Goal: Contribute content: Contribute content

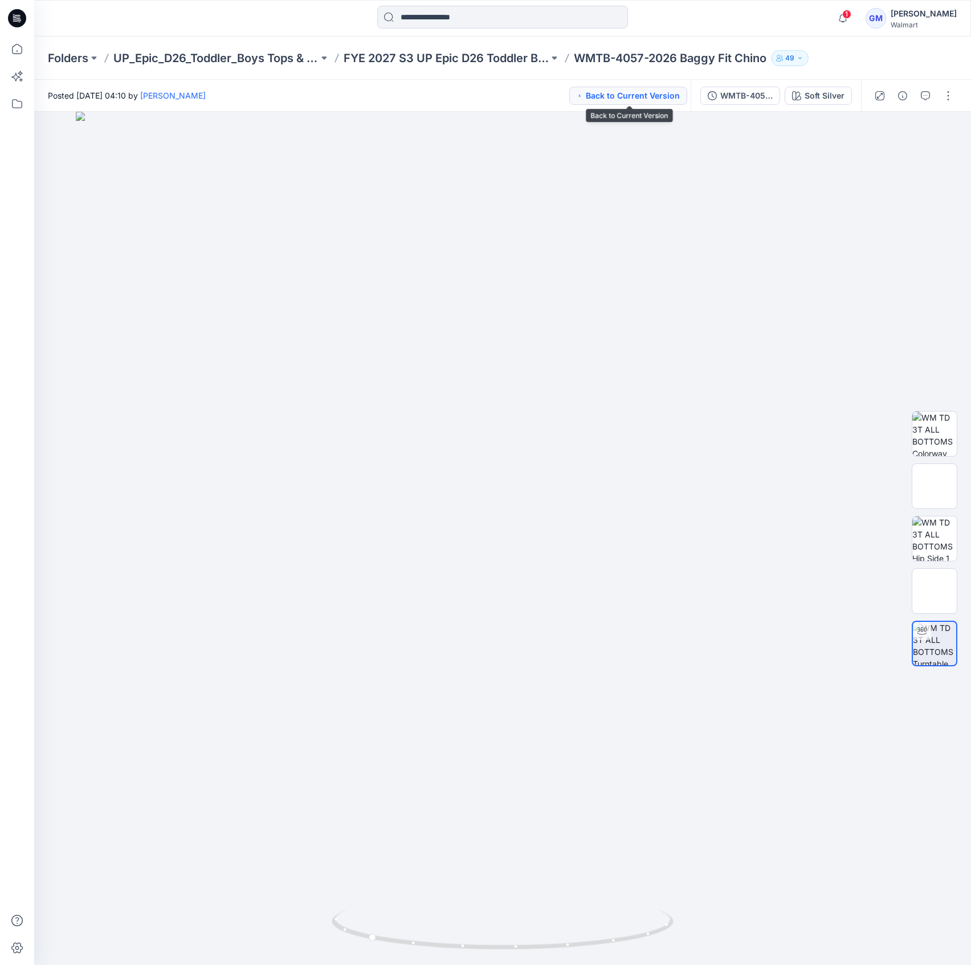
click at [628, 96] on button "Back to Current Version" at bounding box center [629, 96] width 118 height 18
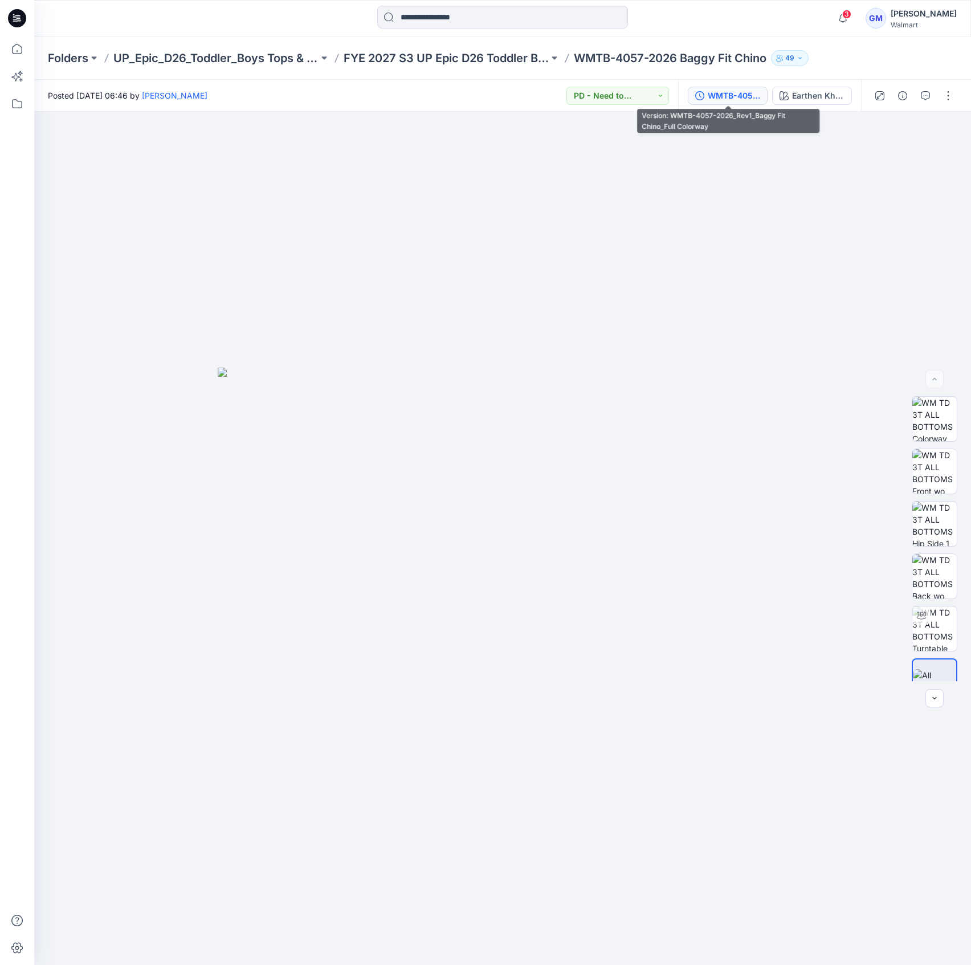
click at [752, 97] on div "WMTB-4057-2026_Rev1_Baggy Fit Chino_Full Colorway" at bounding box center [734, 96] width 52 height 13
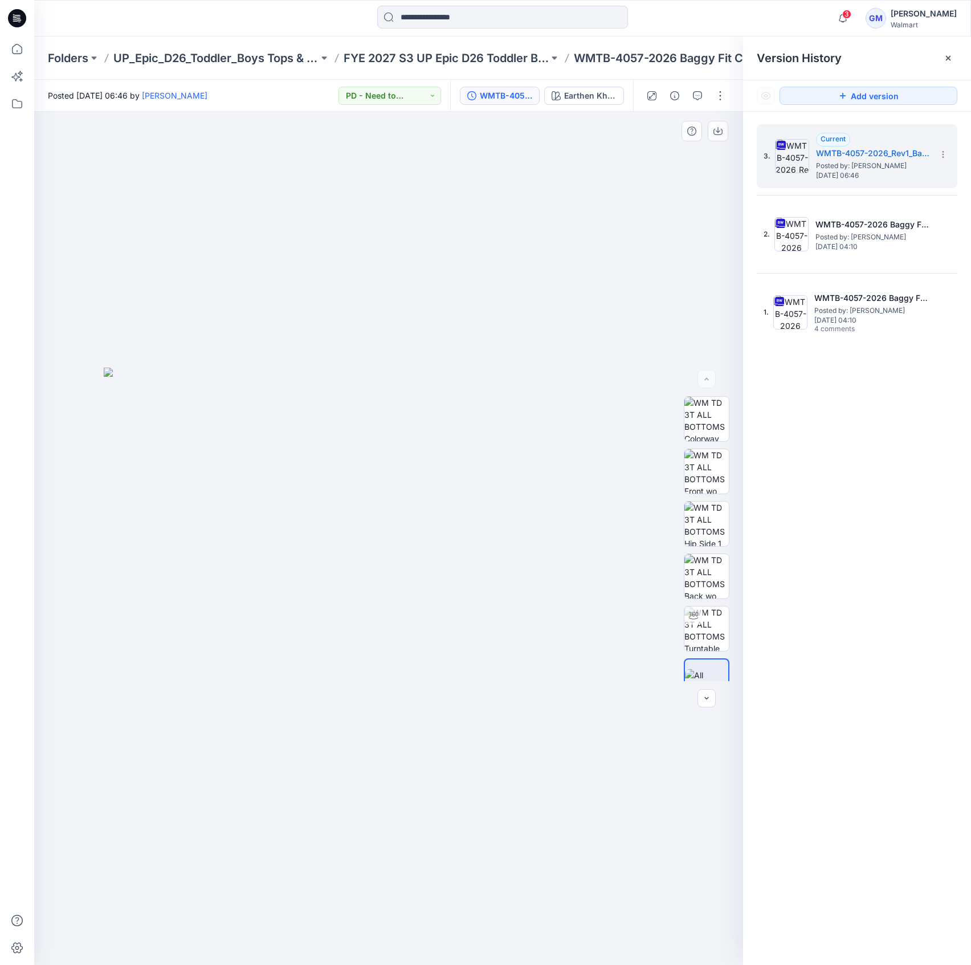
click at [639, 225] on div at bounding box center [388, 538] width 709 height 853
click at [730, 98] on div at bounding box center [685, 96] width 105 height 32
click at [722, 92] on button "button" at bounding box center [721, 96] width 18 height 18
click at [651, 399] on img at bounding box center [389, 667] width 570 height 598
click at [707, 617] on img at bounding box center [707, 629] width 44 height 44
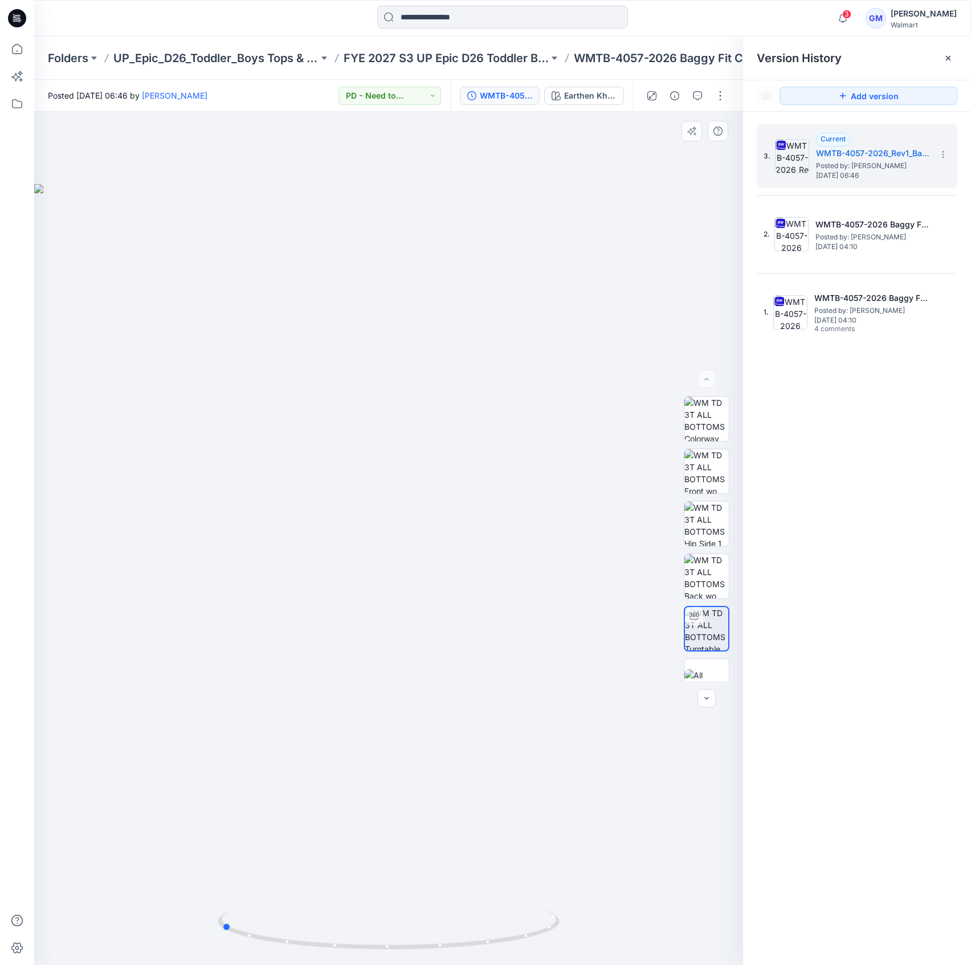
drag, startPoint x: 391, startPoint y: 953, endPoint x: 570, endPoint y: 668, distance: 335.8
click at [364, 904] on div at bounding box center [388, 538] width 709 height 853
click at [470, 858] on div at bounding box center [388, 538] width 709 height 853
drag, startPoint x: 367, startPoint y: 949, endPoint x: 225, endPoint y: 946, distance: 142.0
click at [225, 946] on icon at bounding box center [390, 931] width 345 height 43
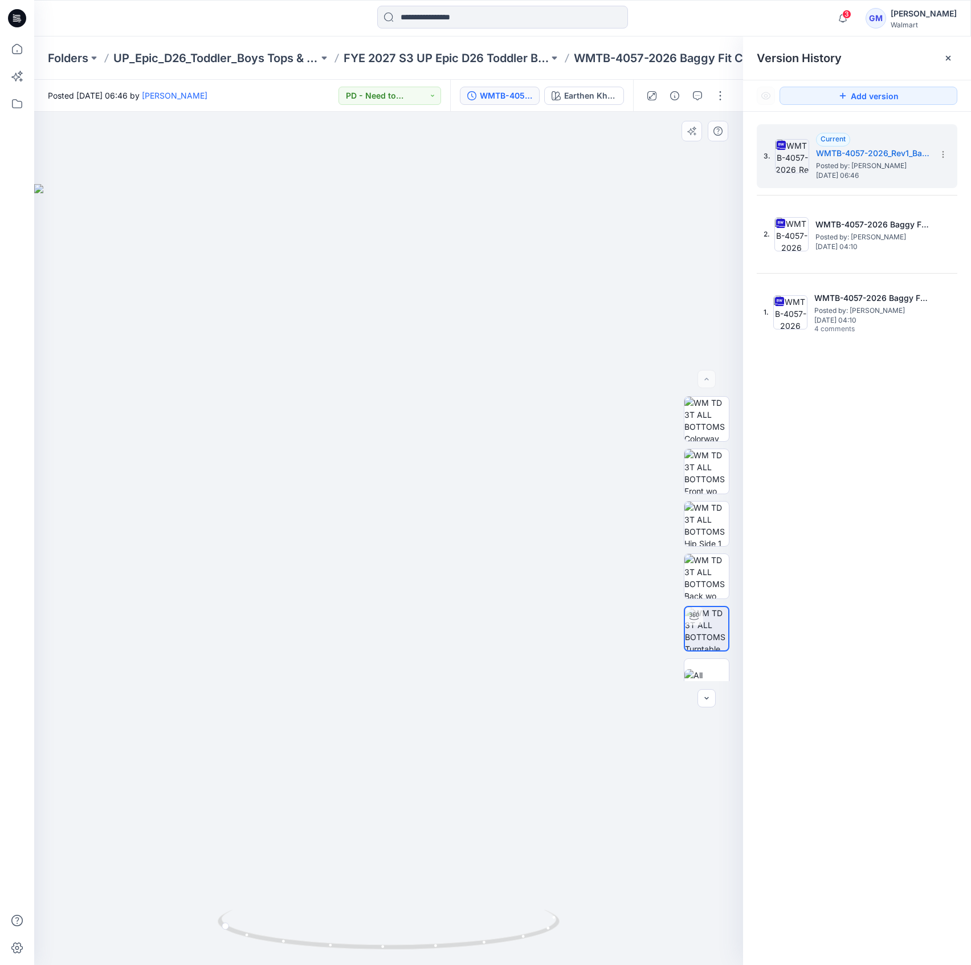
click at [414, 814] on div at bounding box center [388, 538] width 709 height 853
click at [723, 99] on button "button" at bounding box center [721, 96] width 18 height 18
click at [664, 148] on button "Edit" at bounding box center [672, 154] width 105 height 21
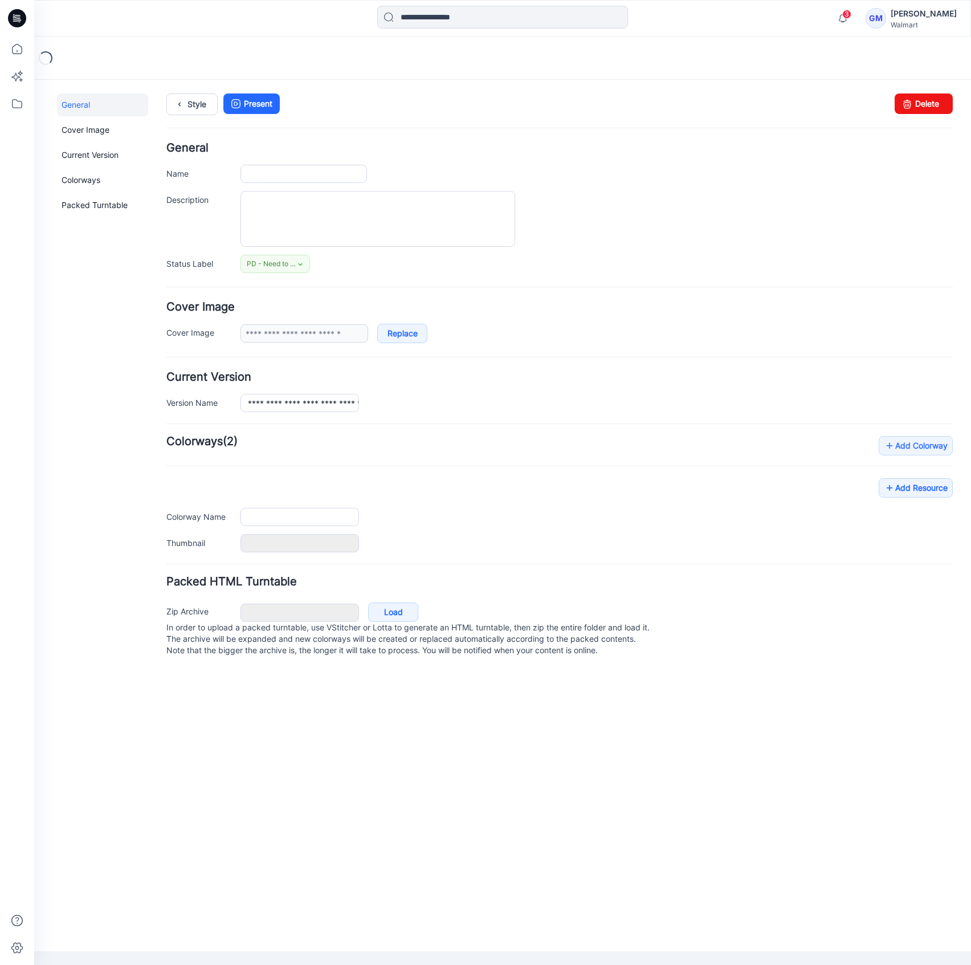
type input "**********"
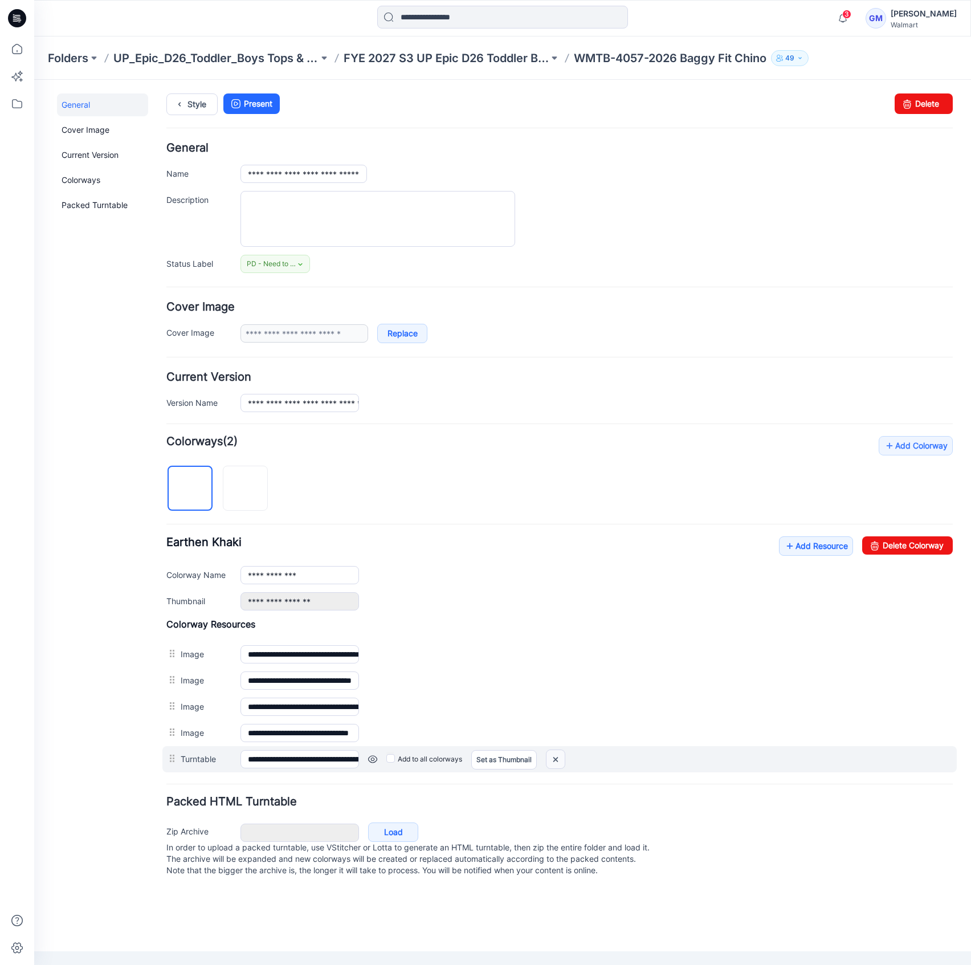
drag, startPoint x: 557, startPoint y: 766, endPoint x: 596, endPoint y: 151, distance: 616.4
click at [557, 766] on img at bounding box center [556, 759] width 18 height 19
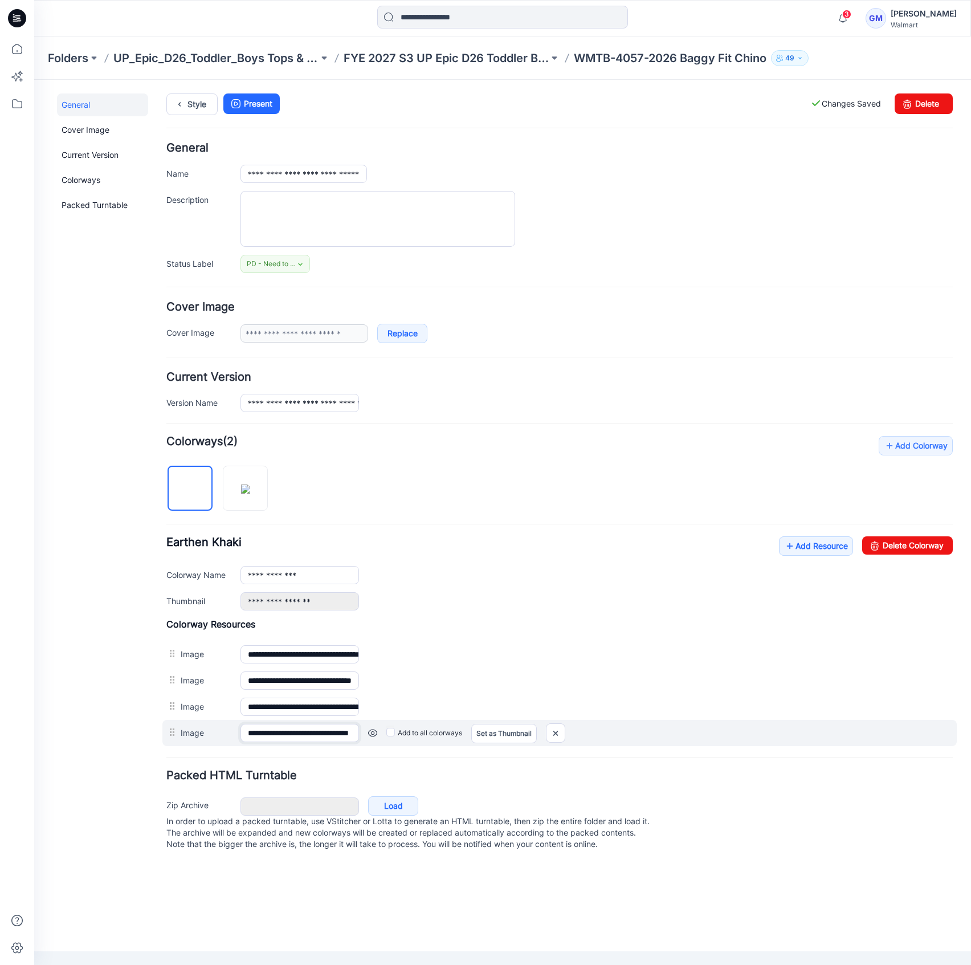
scroll to position [0, 48]
drag, startPoint x: 292, startPoint y: 734, endPoint x: 421, endPoint y: 738, distance: 128.9
click at [421, 738] on div "**********" at bounding box center [559, 733] width 795 height 26
drag, startPoint x: 552, startPoint y: 732, endPoint x: 587, endPoint y: 144, distance: 588.8
click at [552, 732] on img at bounding box center [556, 733] width 18 height 19
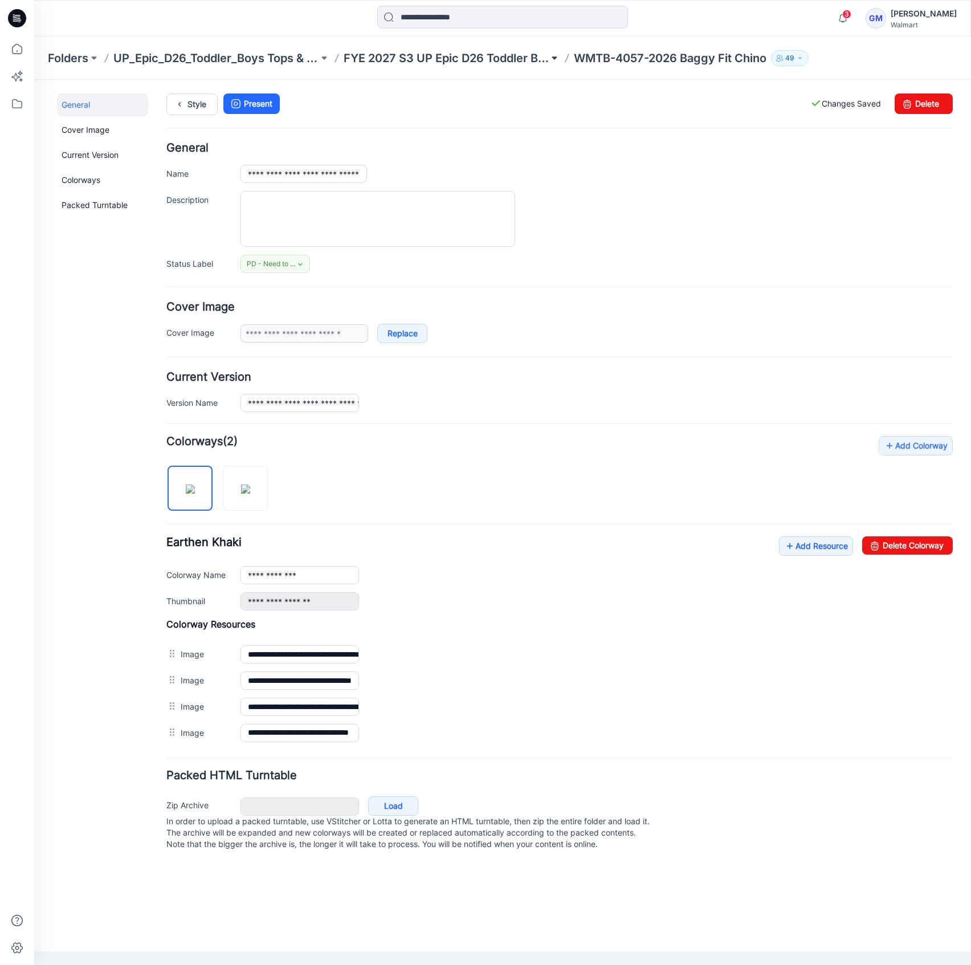
scroll to position [0, 0]
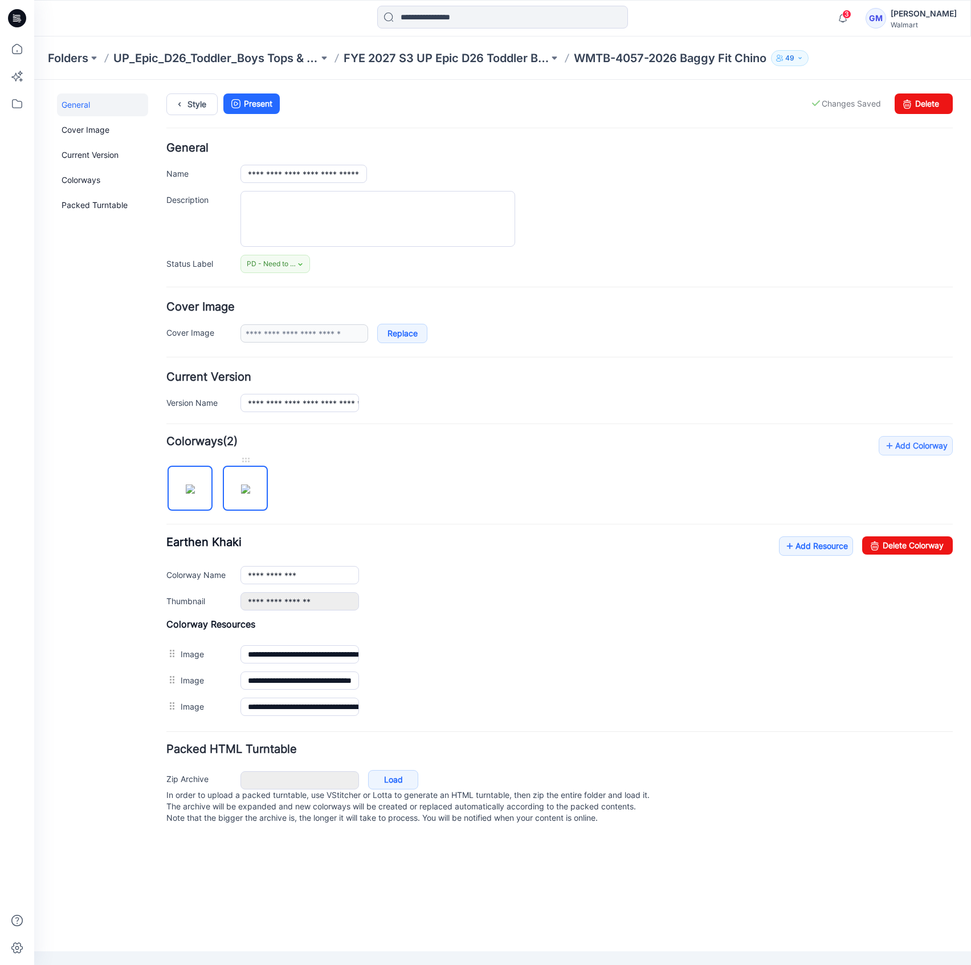
click at [243, 494] on img at bounding box center [245, 489] width 9 height 9
type input "**********"
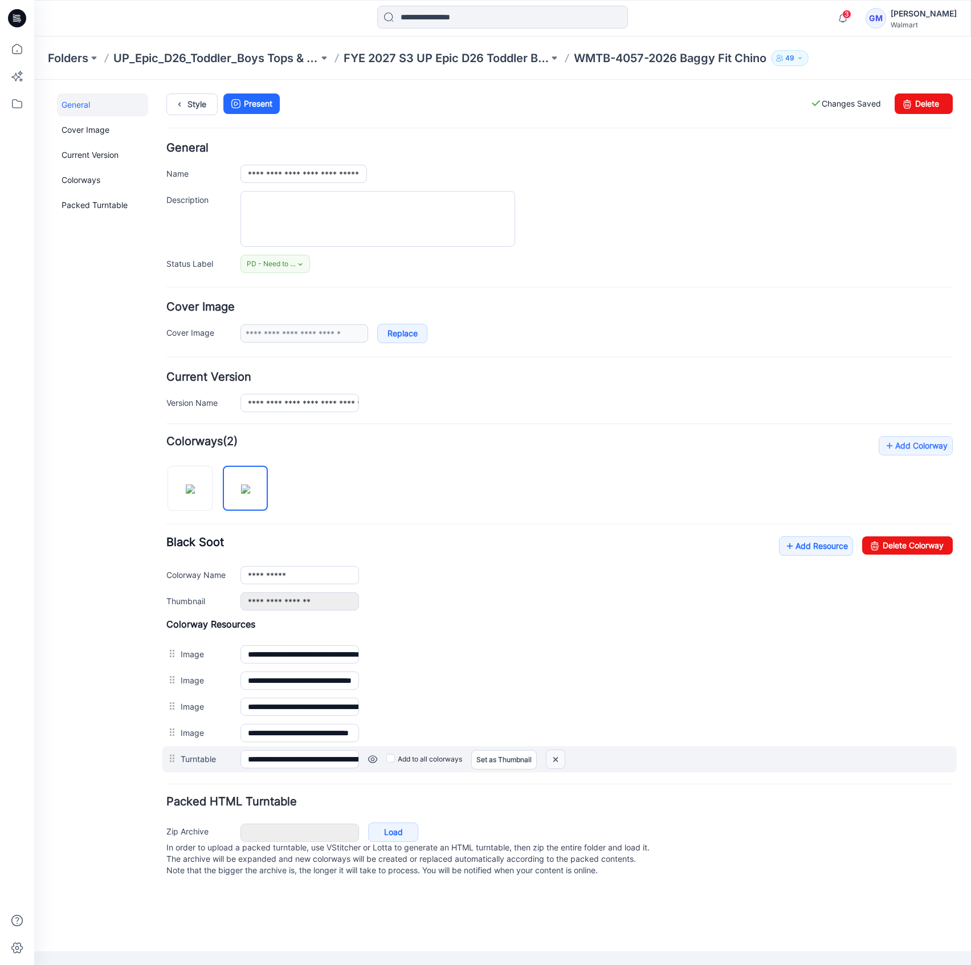
drag, startPoint x: 555, startPoint y: 762, endPoint x: 583, endPoint y: 151, distance: 611.8
click at [555, 762] on img at bounding box center [556, 759] width 18 height 19
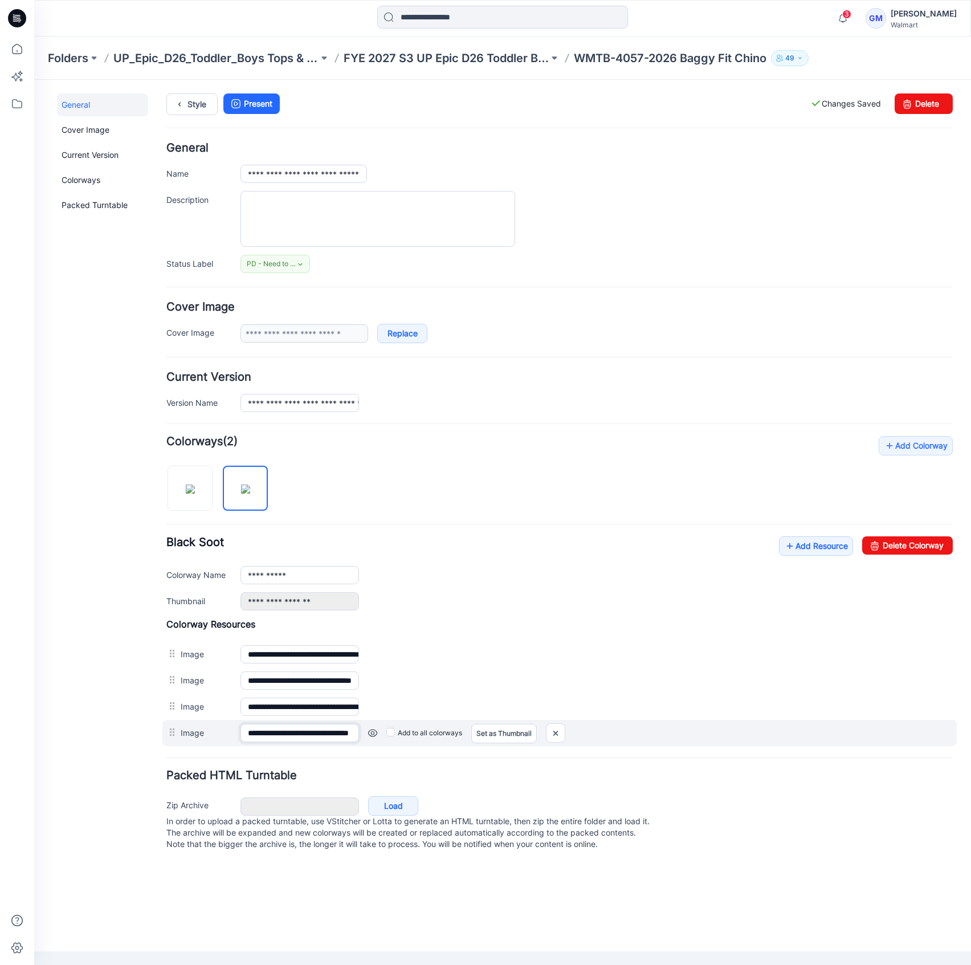
scroll to position [0, 48]
drag, startPoint x: 333, startPoint y: 733, endPoint x: 444, endPoint y: 733, distance: 110.6
click at [438, 733] on div "**********" at bounding box center [559, 733] width 795 height 26
click at [552, 732] on img at bounding box center [556, 733] width 18 height 19
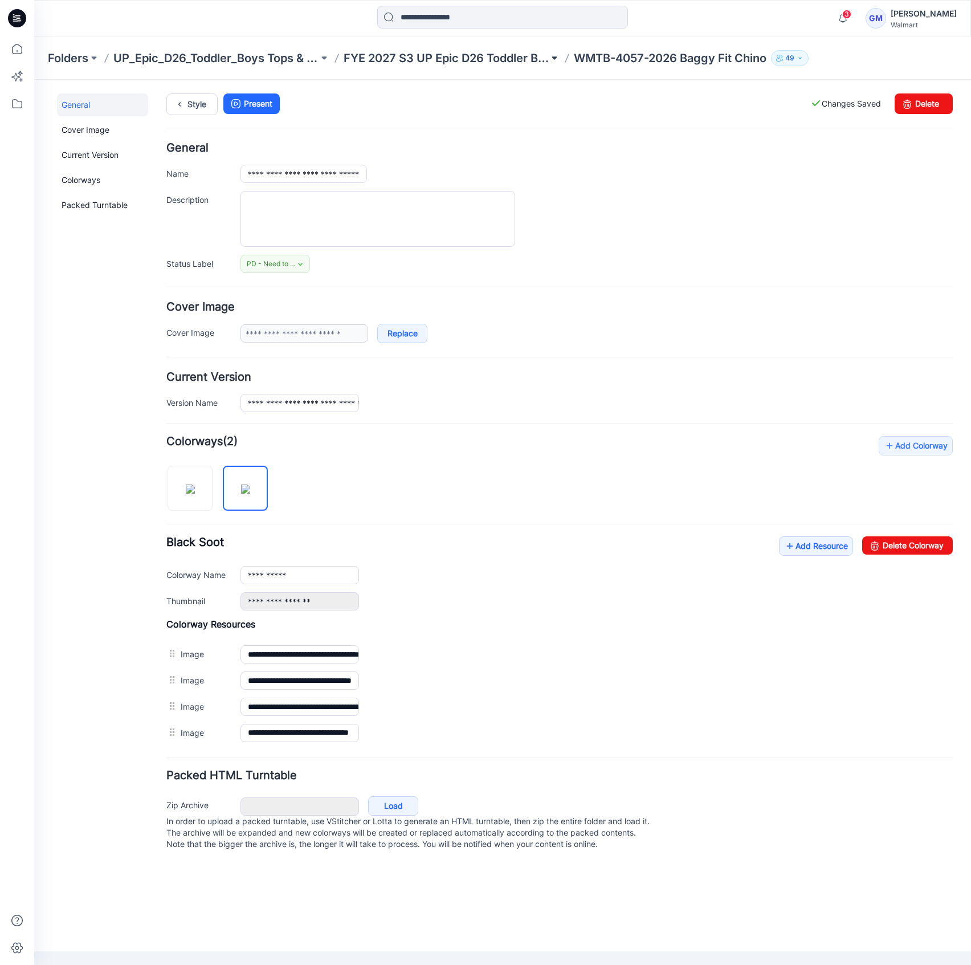
scroll to position [0, 0]
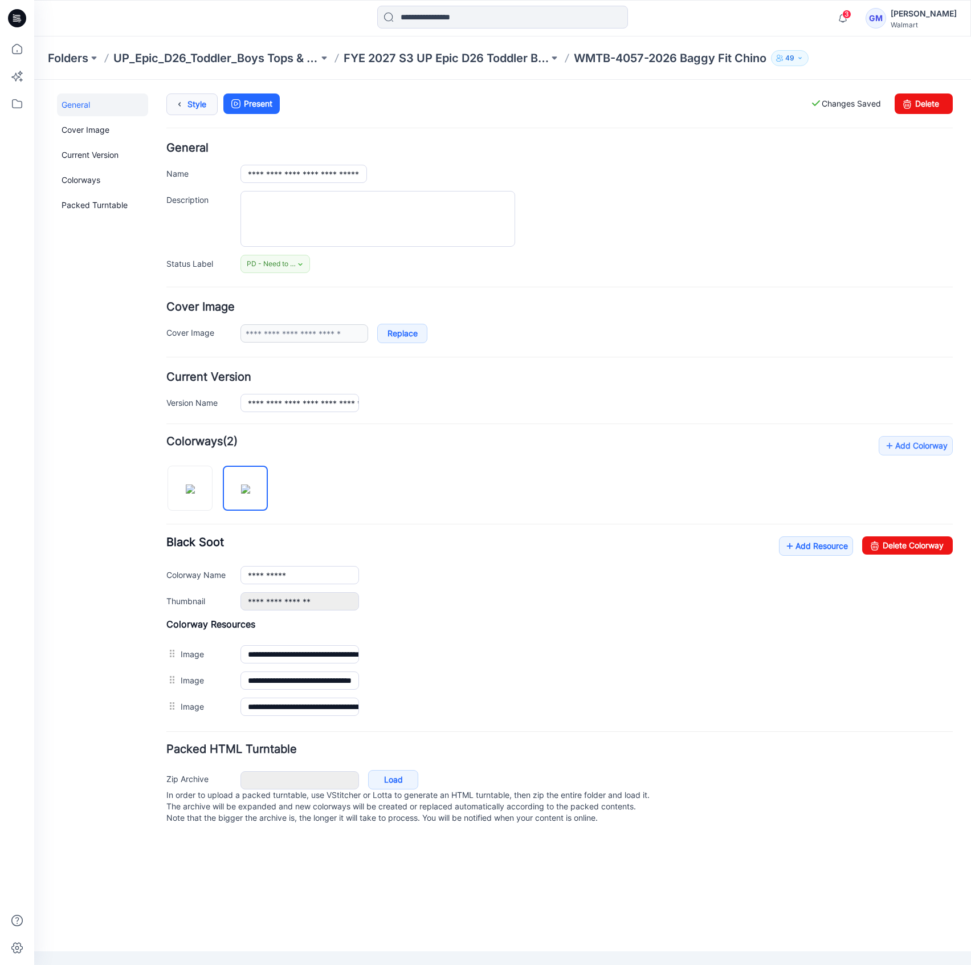
click at [206, 100] on link "Style" at bounding box center [191, 104] width 51 height 22
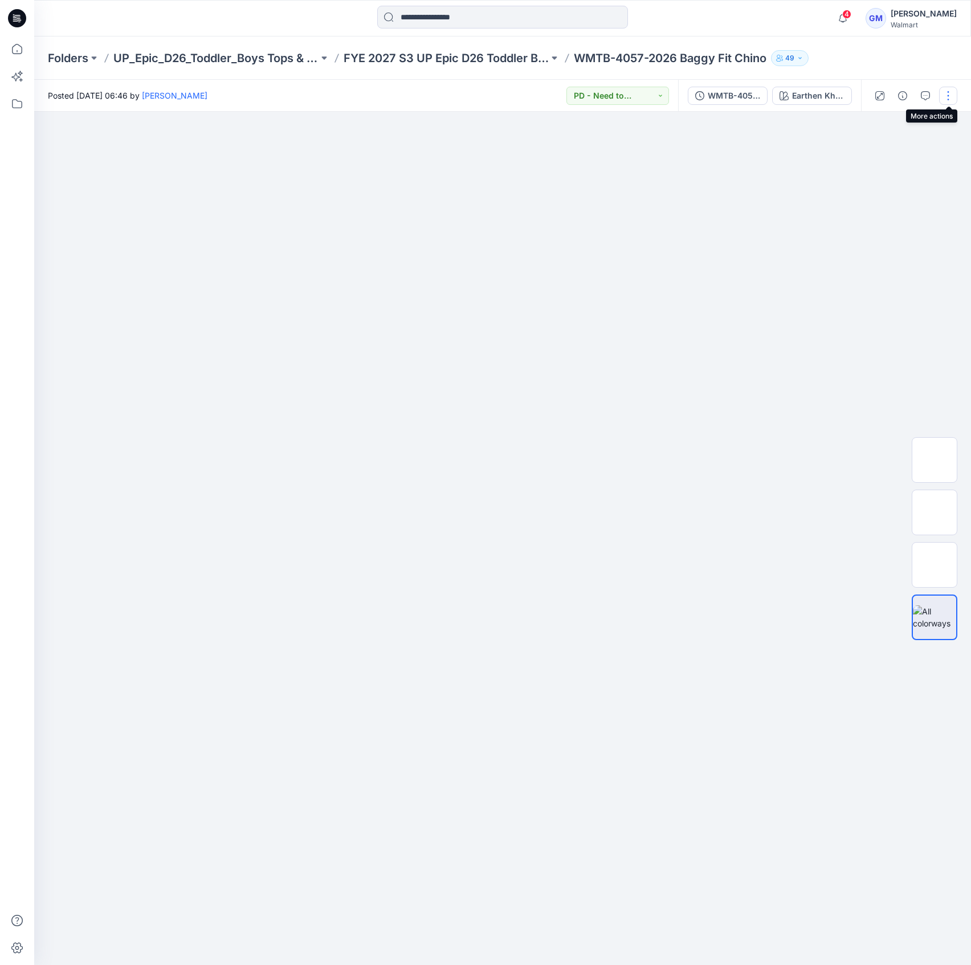
click at [953, 93] on button "button" at bounding box center [949, 96] width 18 height 18
click at [899, 147] on button "Edit" at bounding box center [900, 154] width 105 height 21
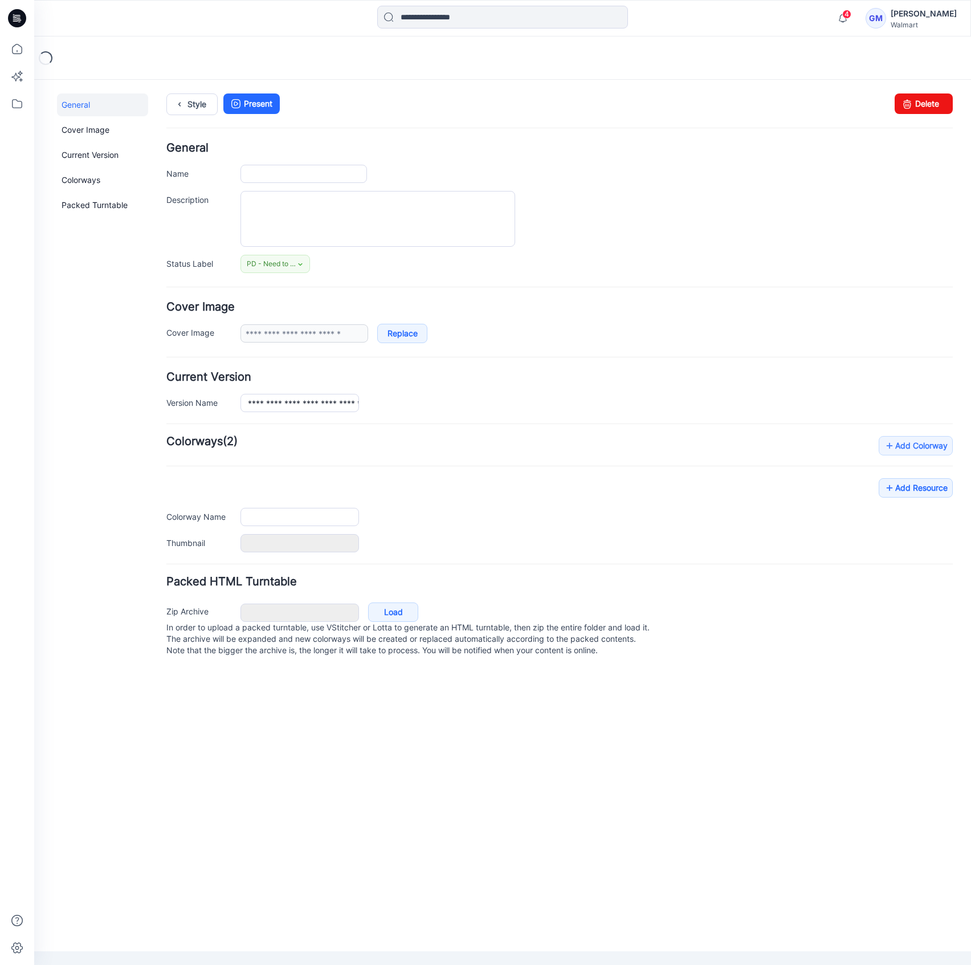
type input "**********"
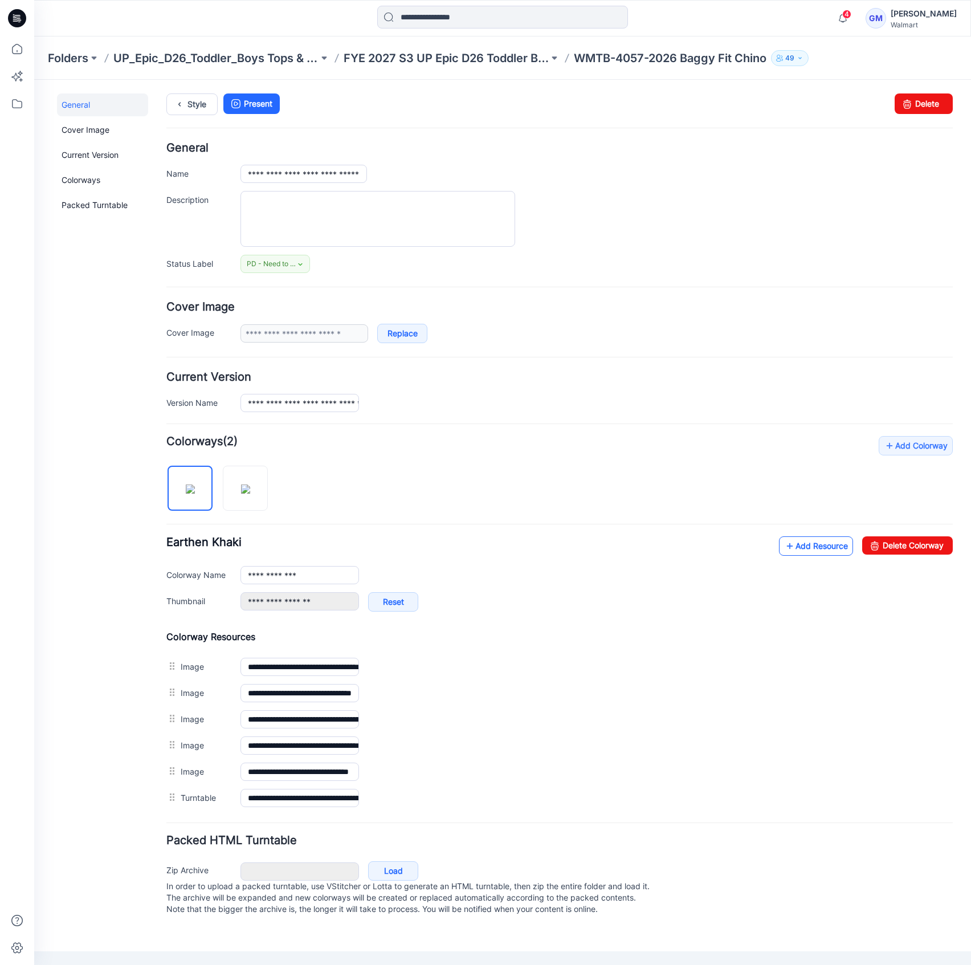
click at [824, 540] on link "Add Resource" at bounding box center [816, 545] width 74 height 19
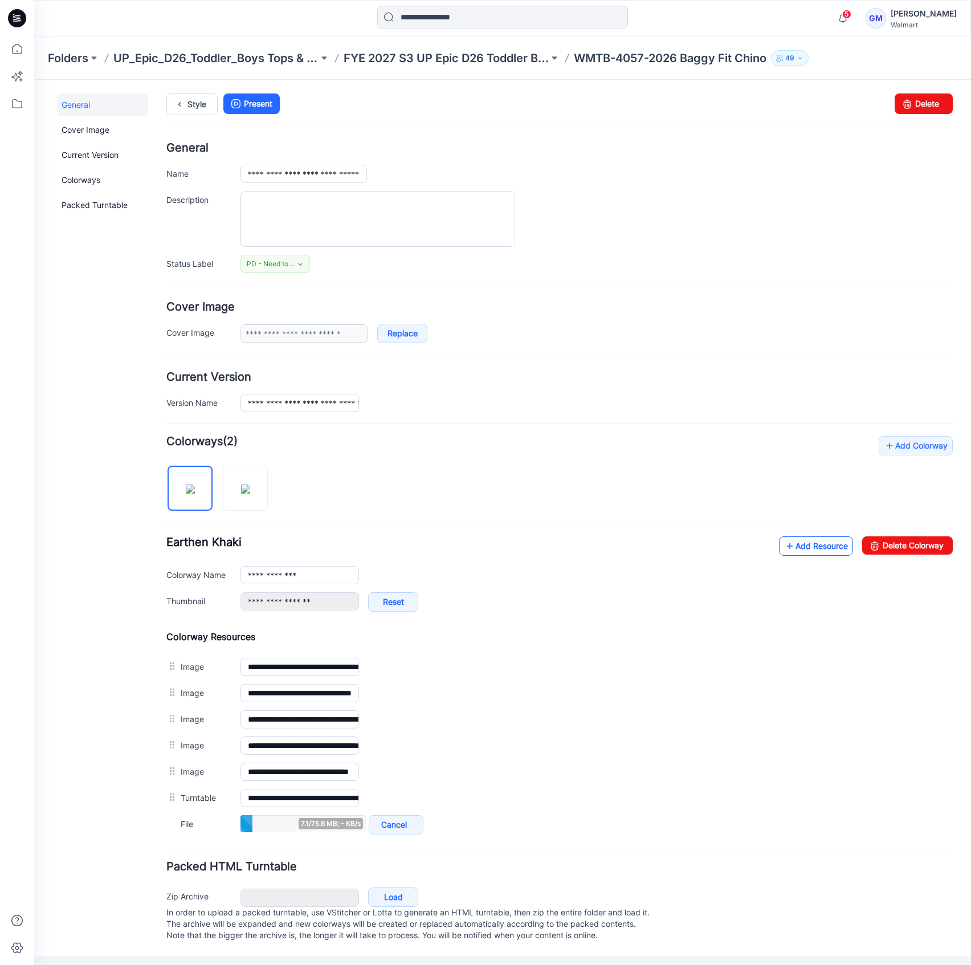
click at [796, 549] on link "Add Resource" at bounding box center [816, 545] width 74 height 19
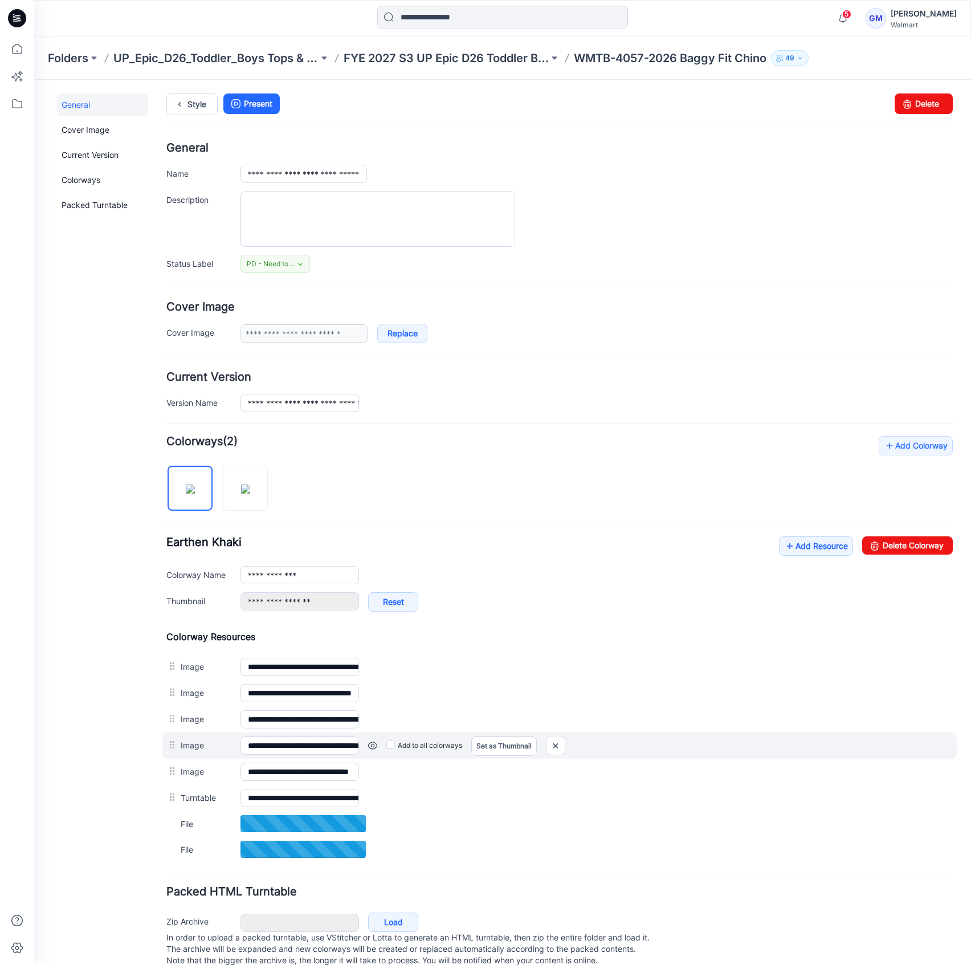
scroll to position [0, 64]
drag, startPoint x: 310, startPoint y: 744, endPoint x: 597, endPoint y: 747, distance: 287.9
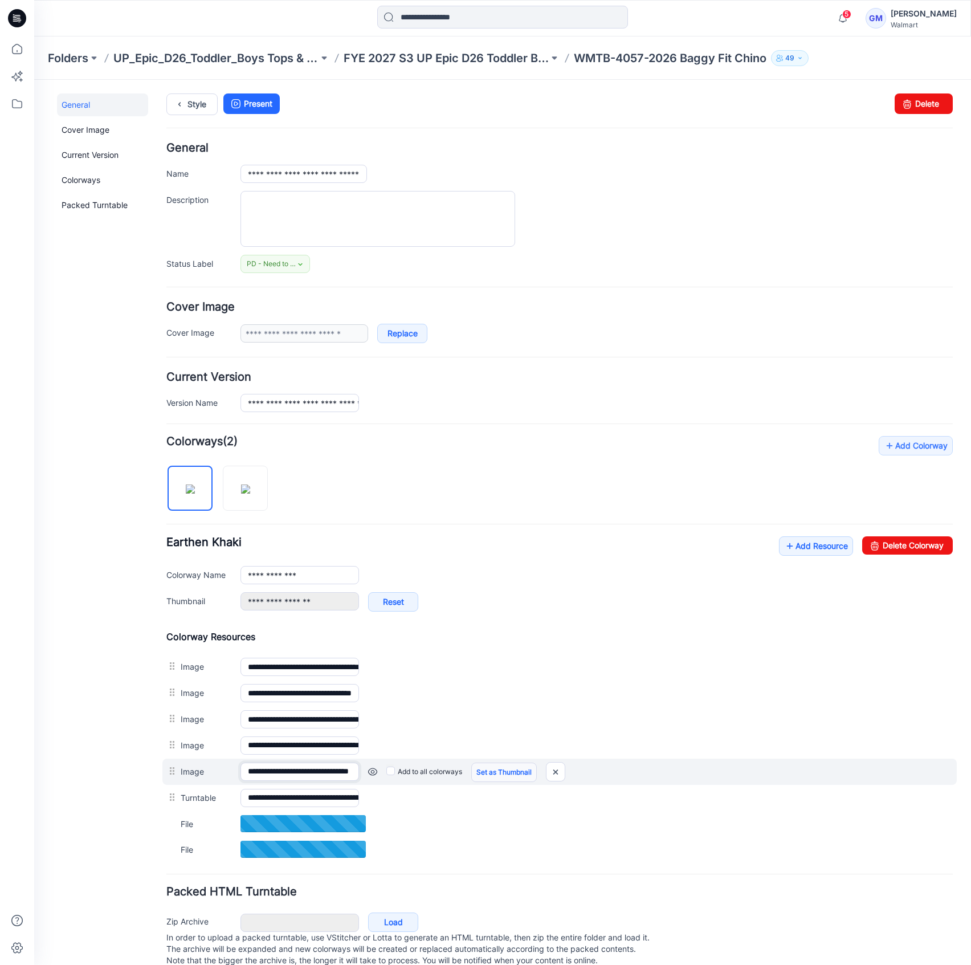
scroll to position [0, 48]
drag, startPoint x: 307, startPoint y: 767, endPoint x: 490, endPoint y: 769, distance: 183.0
click at [490, 769] on div "**********" at bounding box center [559, 772] width 795 height 26
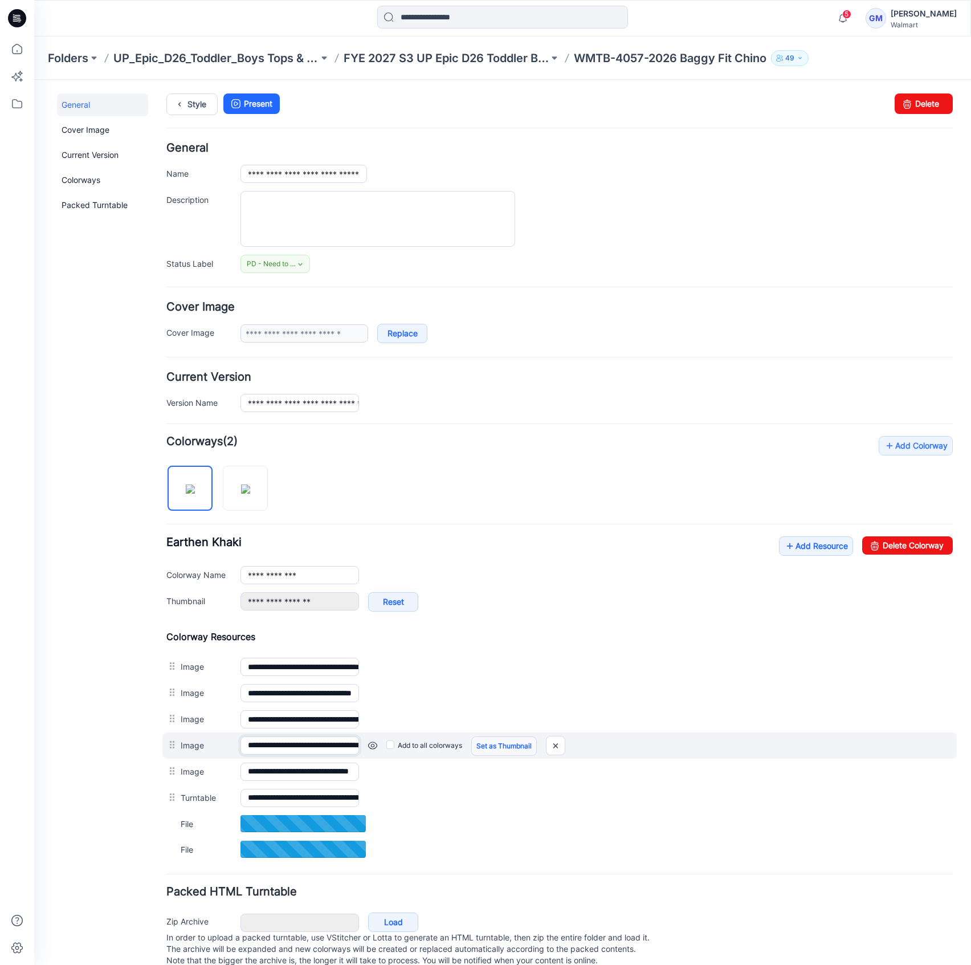
scroll to position [0, 64]
drag, startPoint x: 312, startPoint y: 749, endPoint x: 558, endPoint y: 745, distance: 245.8
click at [558, 745] on div "**********" at bounding box center [559, 746] width 795 height 26
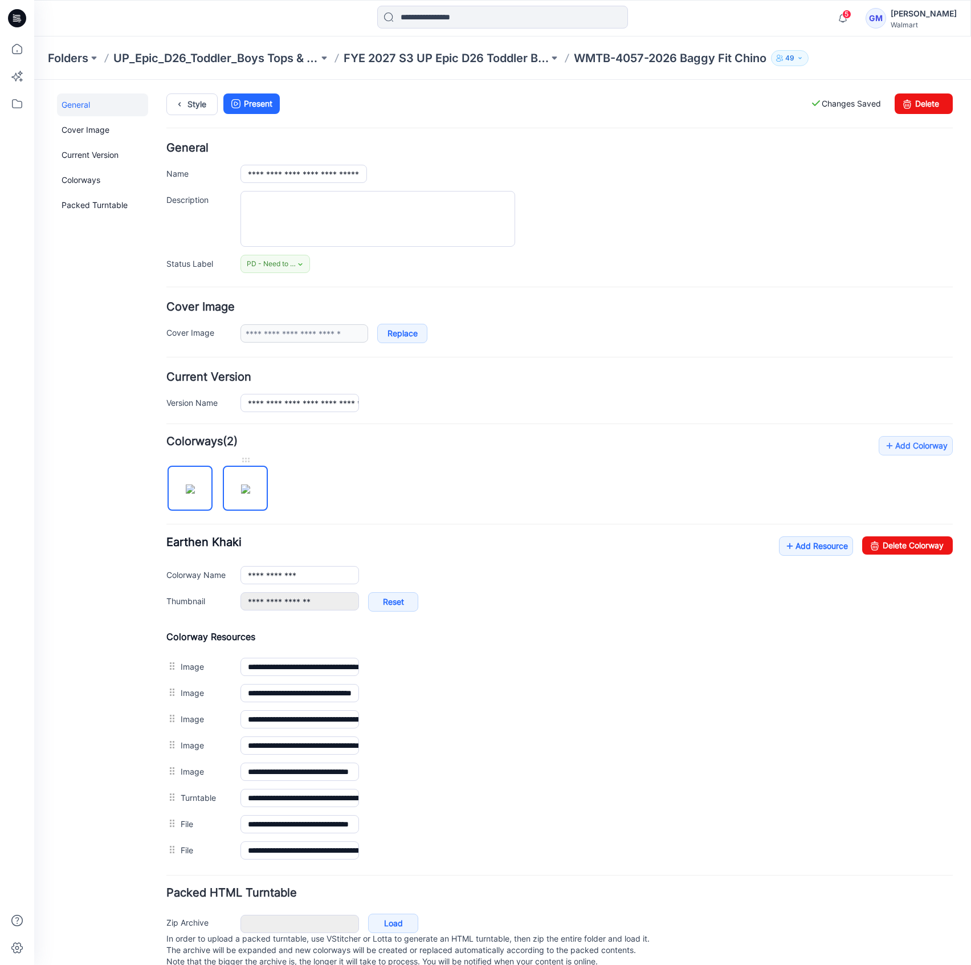
click at [250, 494] on img at bounding box center [245, 489] width 9 height 9
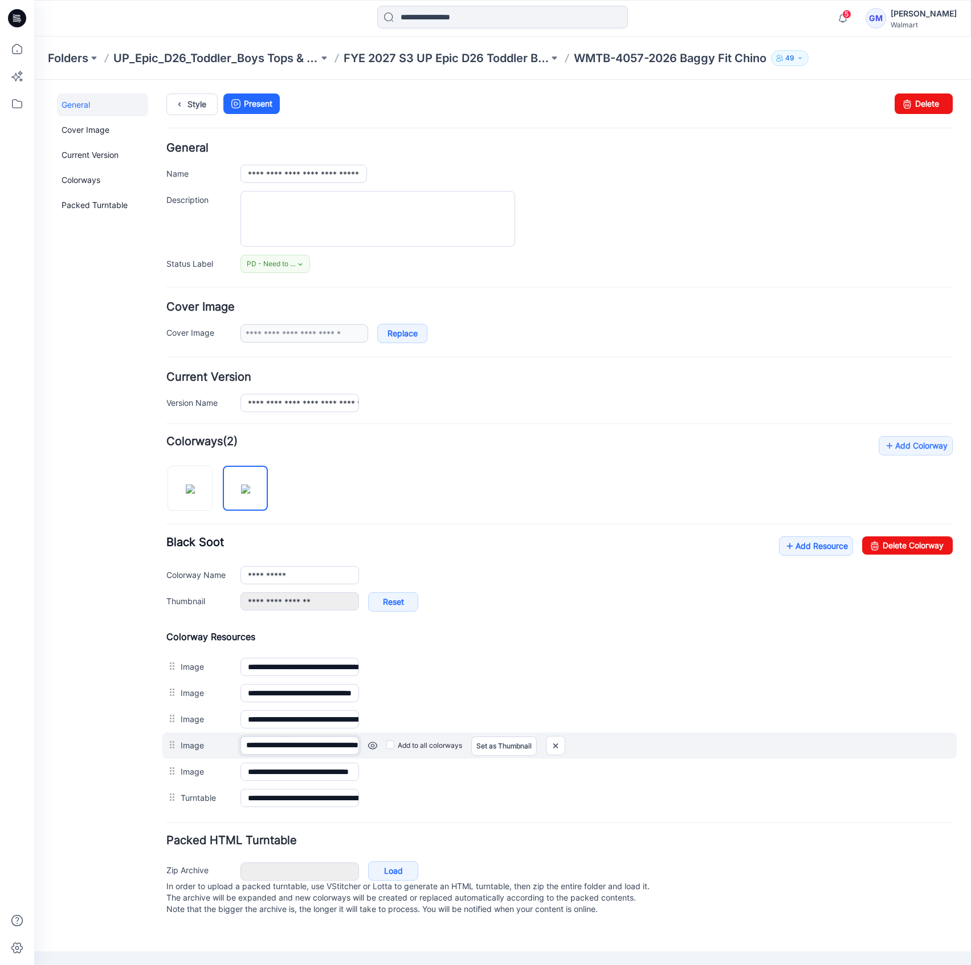
drag, startPoint x: 299, startPoint y: 743, endPoint x: 544, endPoint y: 750, distance: 245.3
click at [543, 750] on div "**********" at bounding box center [559, 746] width 795 height 26
drag, startPoint x: 560, startPoint y: 746, endPoint x: 589, endPoint y: 149, distance: 598.2
click at [560, 746] on img at bounding box center [556, 746] width 18 height 19
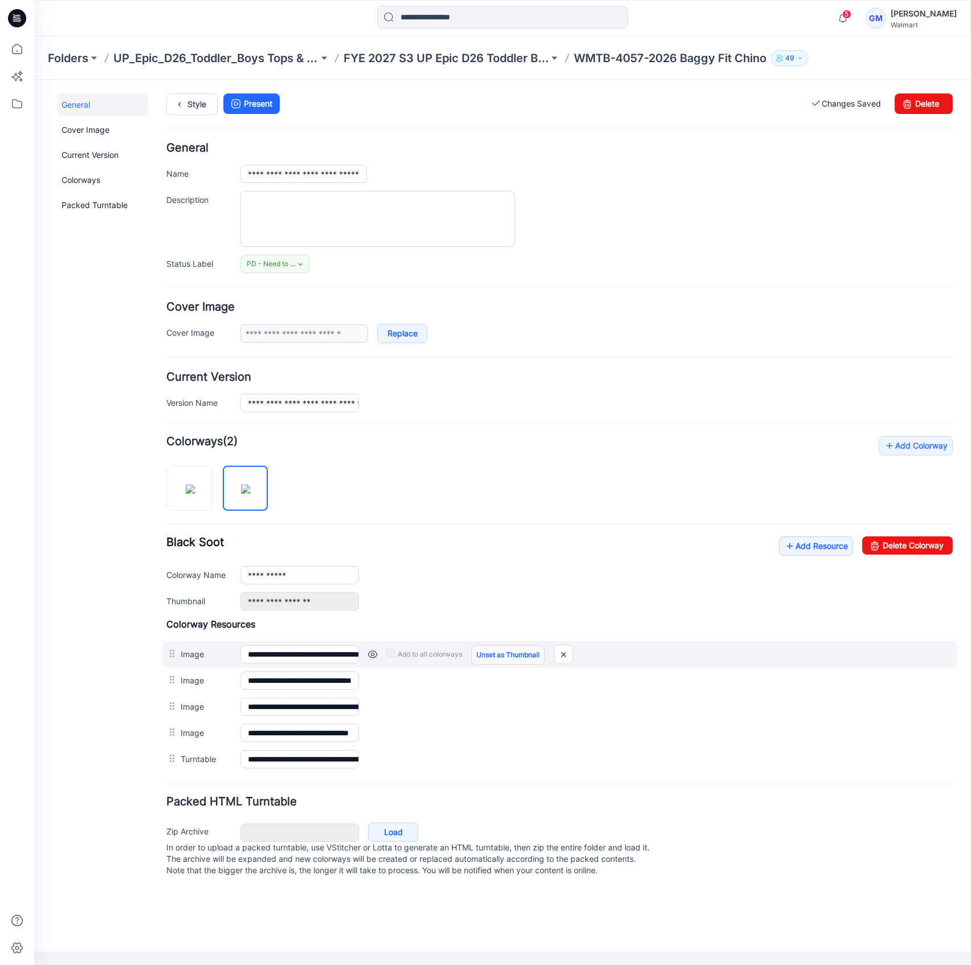
click at [507, 654] on link "Unset as Thumbnail" at bounding box center [508, 654] width 74 height 19
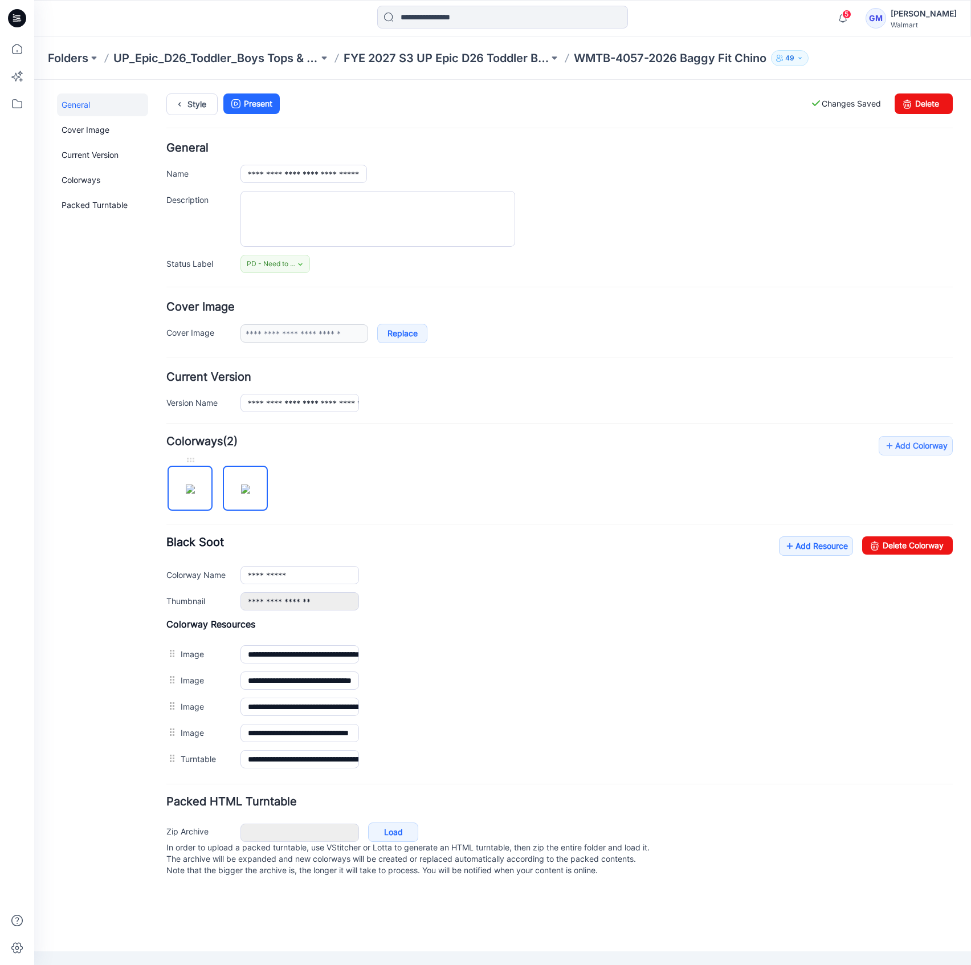
click at [195, 493] on img at bounding box center [190, 489] width 9 height 9
type input "**********"
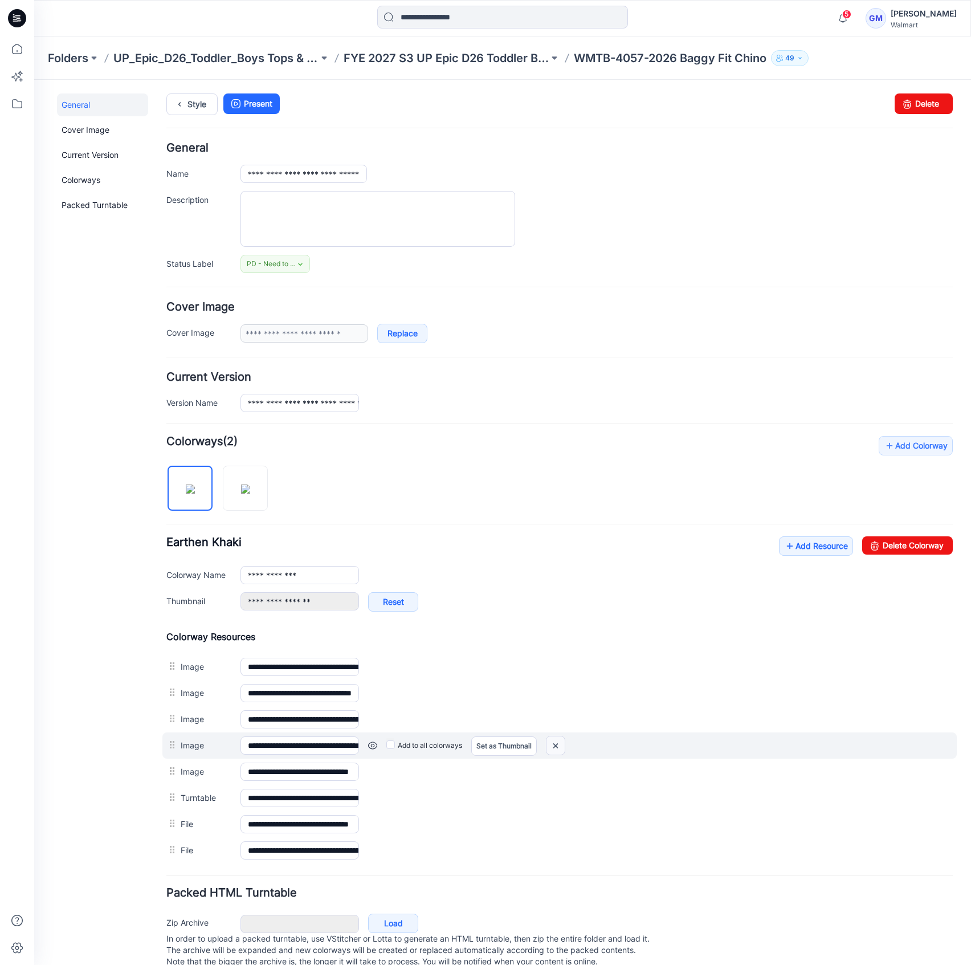
drag, startPoint x: 560, startPoint y: 741, endPoint x: 588, endPoint y: 147, distance: 595.3
click at [560, 741] on img at bounding box center [556, 746] width 18 height 19
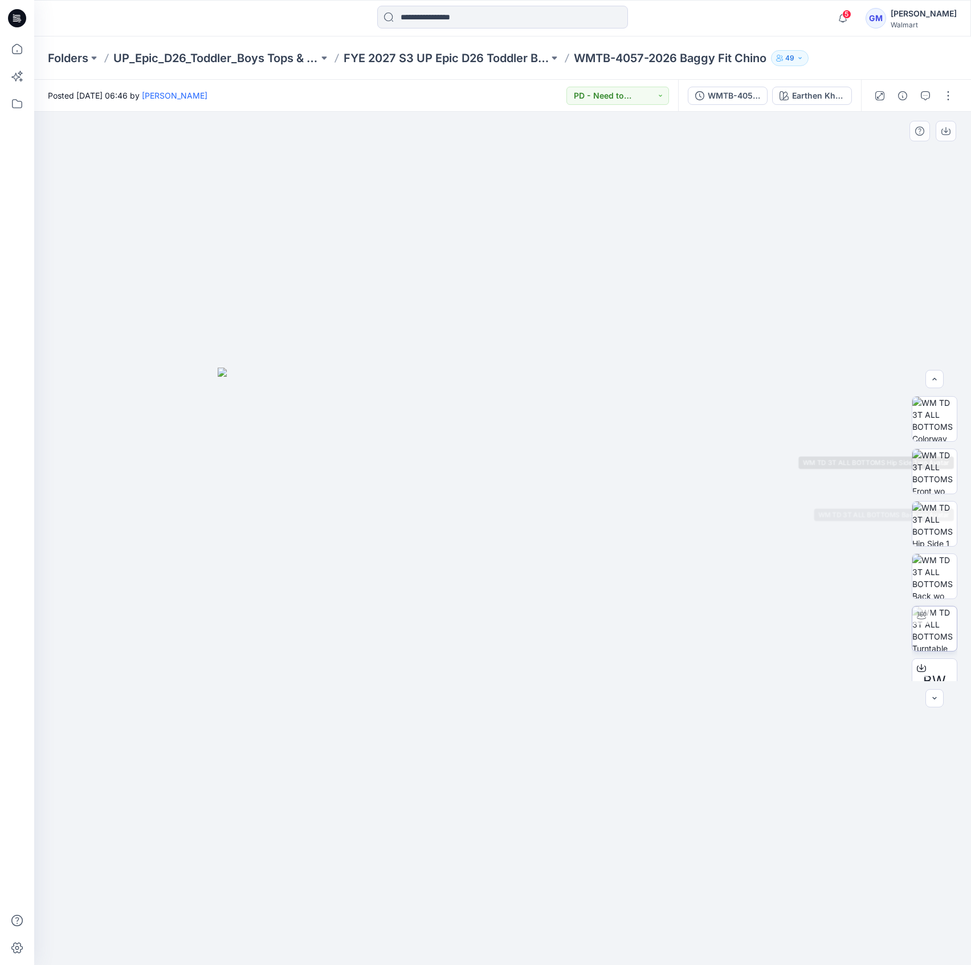
scroll to position [128, 0]
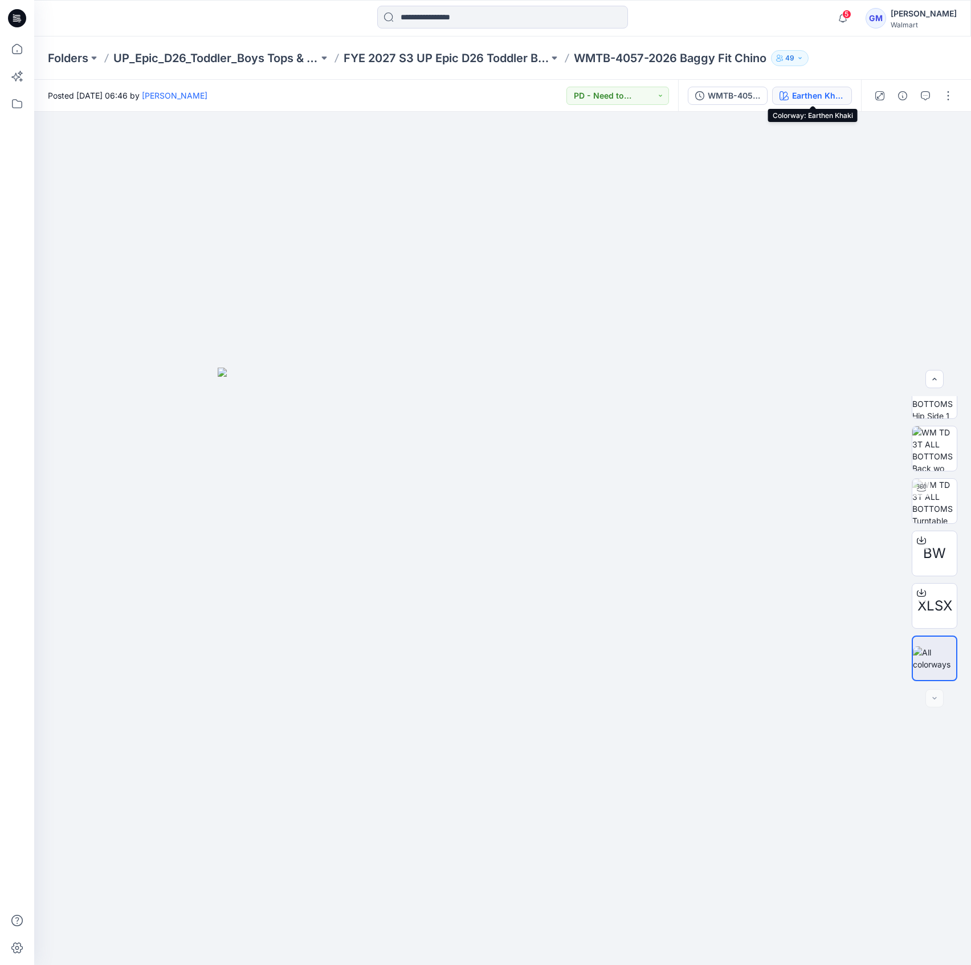
click at [812, 96] on div "Earthen Khaki" at bounding box center [818, 96] width 52 height 13
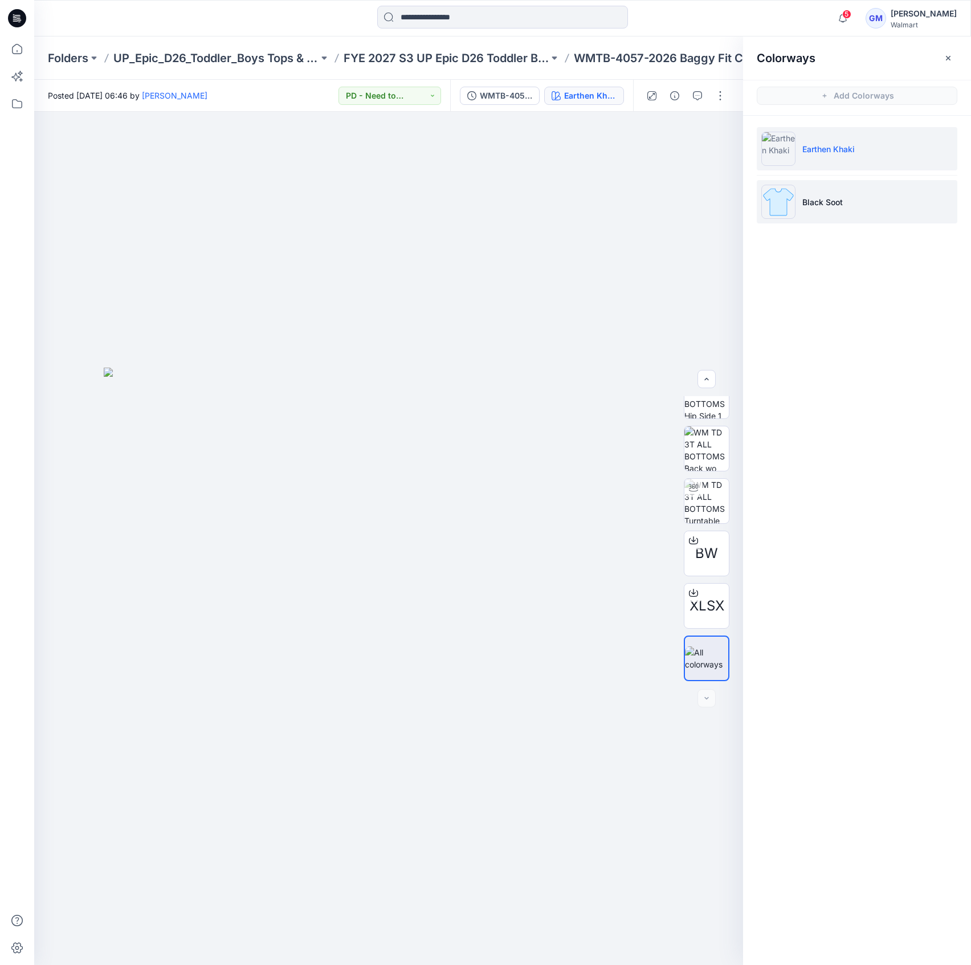
click at [848, 211] on li "Black Soot" at bounding box center [857, 201] width 201 height 43
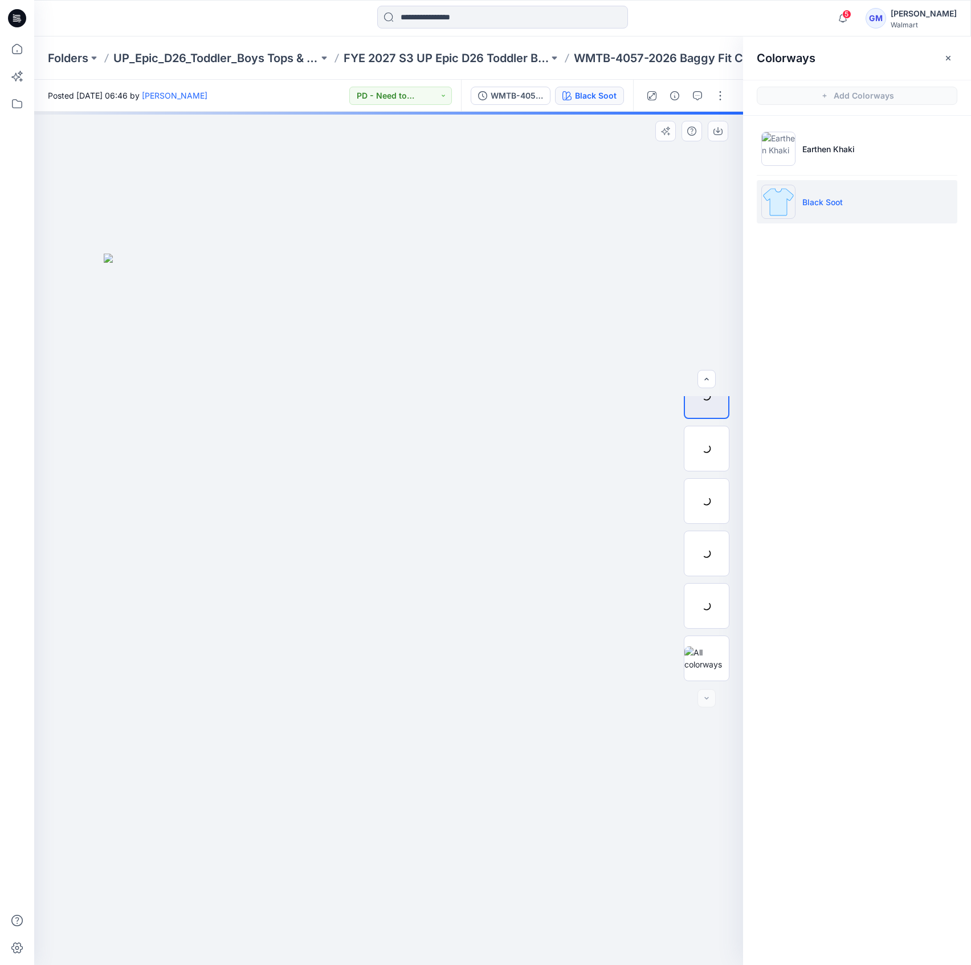
scroll to position [23, 0]
click at [721, 91] on button "button" at bounding box center [721, 96] width 18 height 18
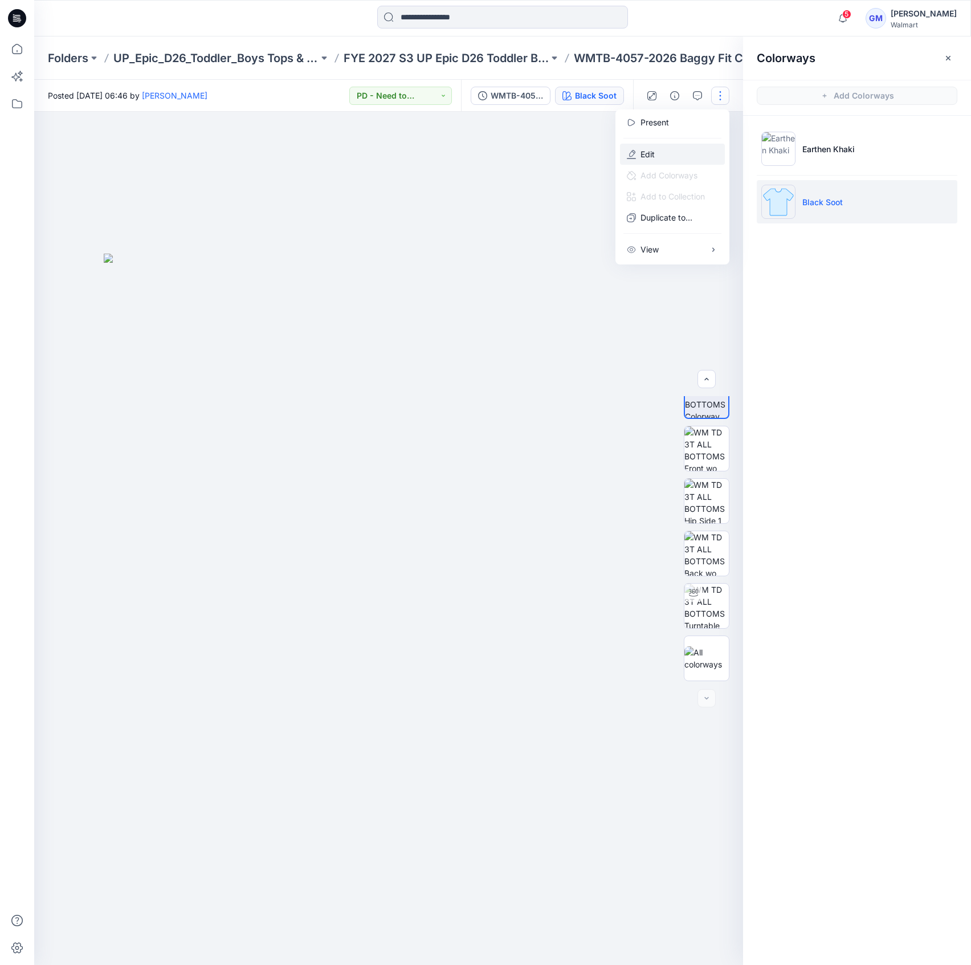
click at [648, 148] on p "Edit" at bounding box center [648, 154] width 14 height 12
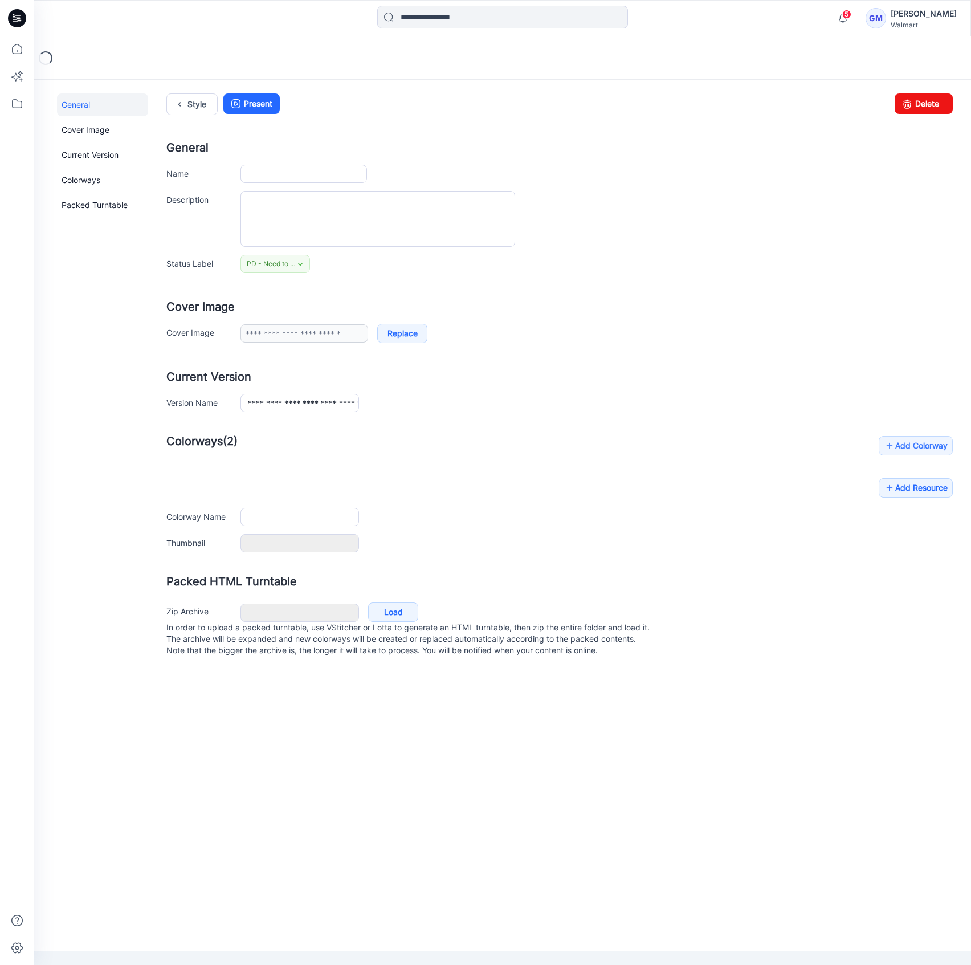
type input "**********"
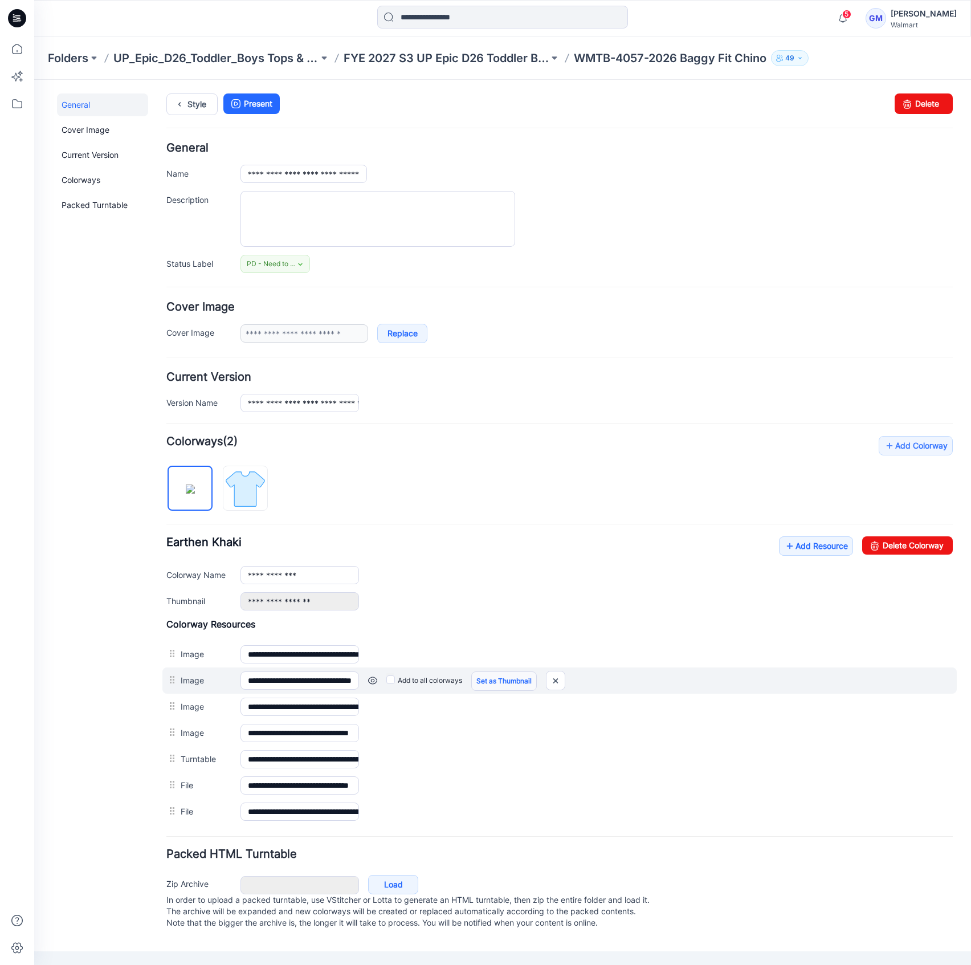
click at [497, 684] on link "Set as Thumbnail" at bounding box center [504, 681] width 66 height 19
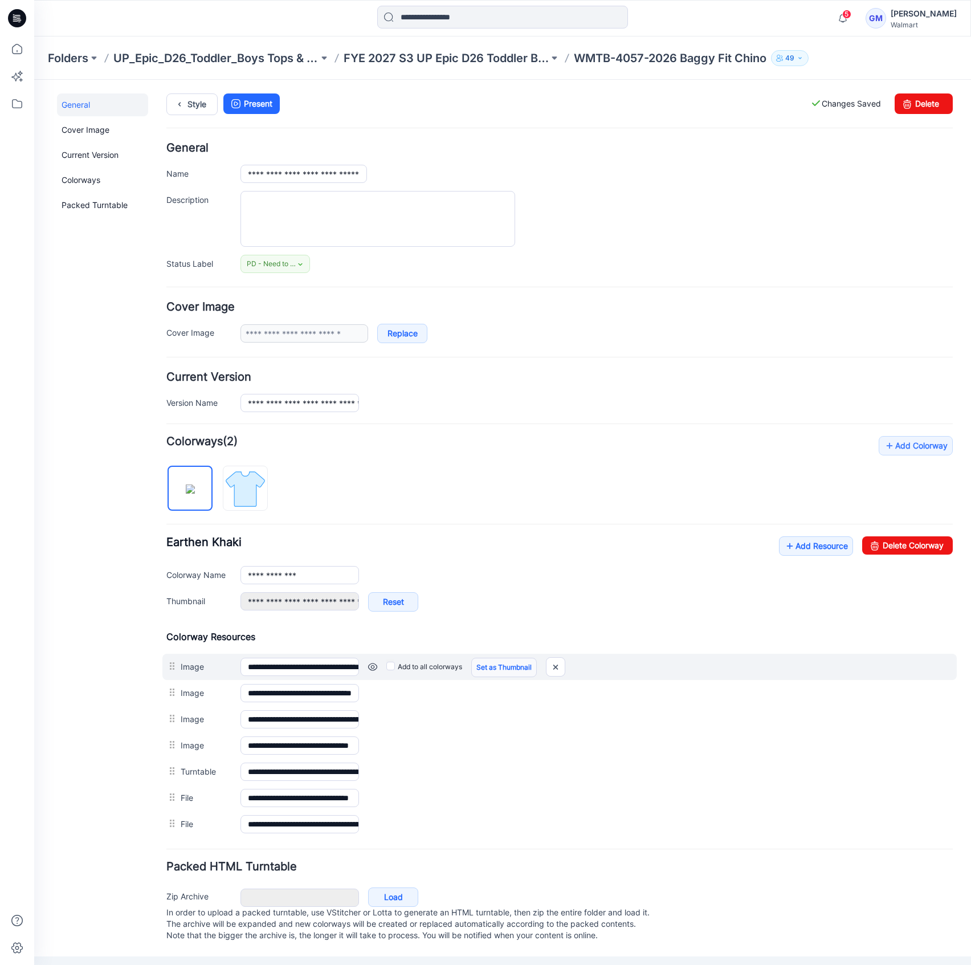
click at [510, 659] on link "Set as Thumbnail" at bounding box center [504, 667] width 66 height 19
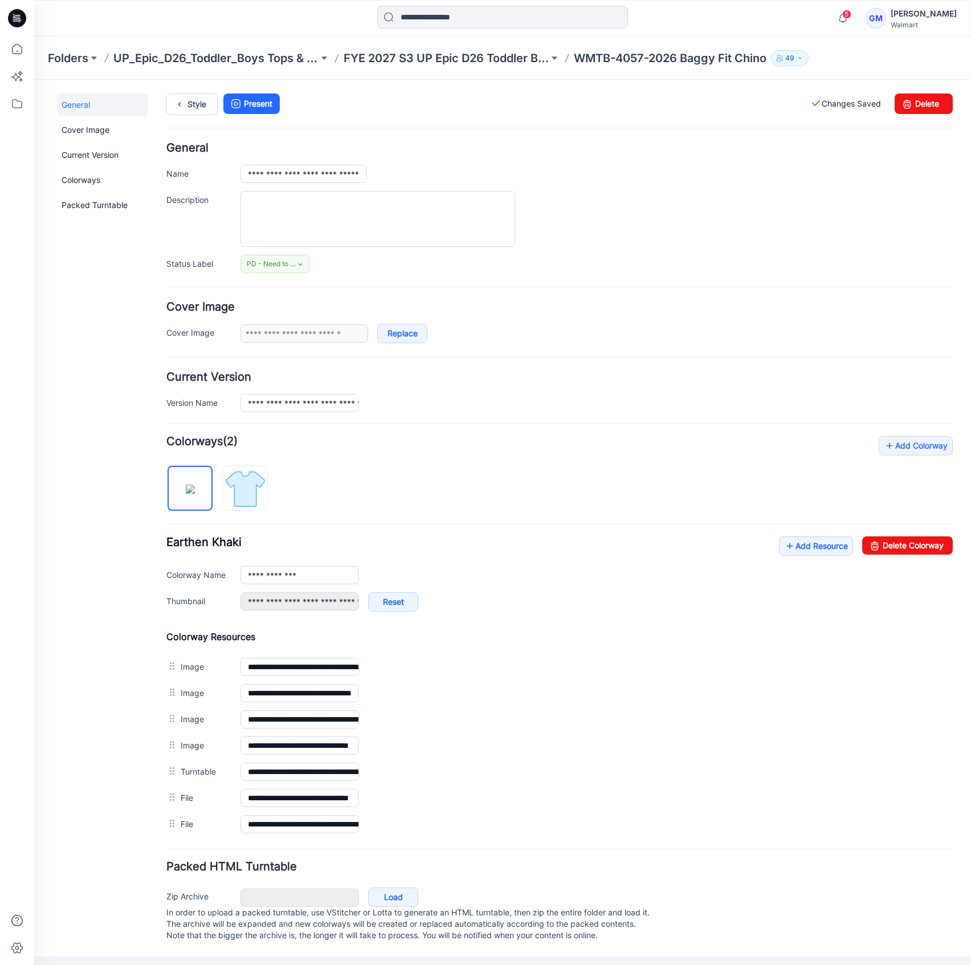
type input "**********"
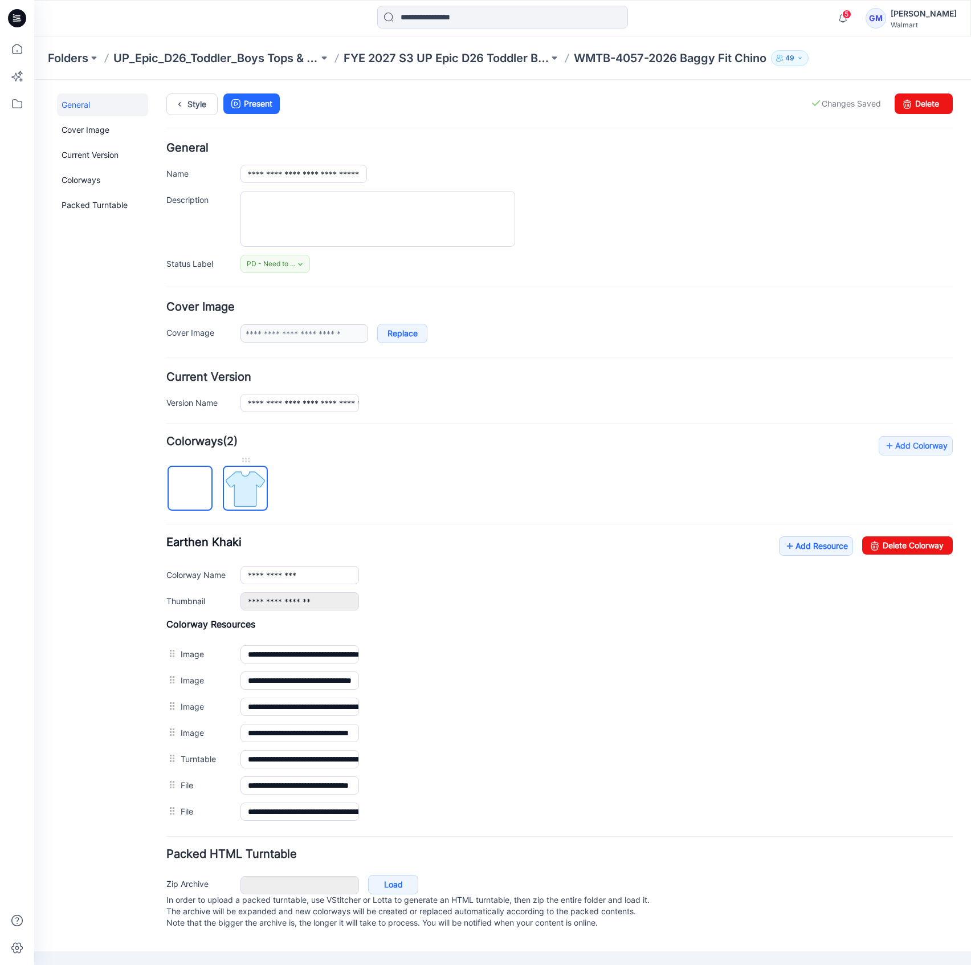
click at [239, 486] on img at bounding box center [245, 488] width 43 height 43
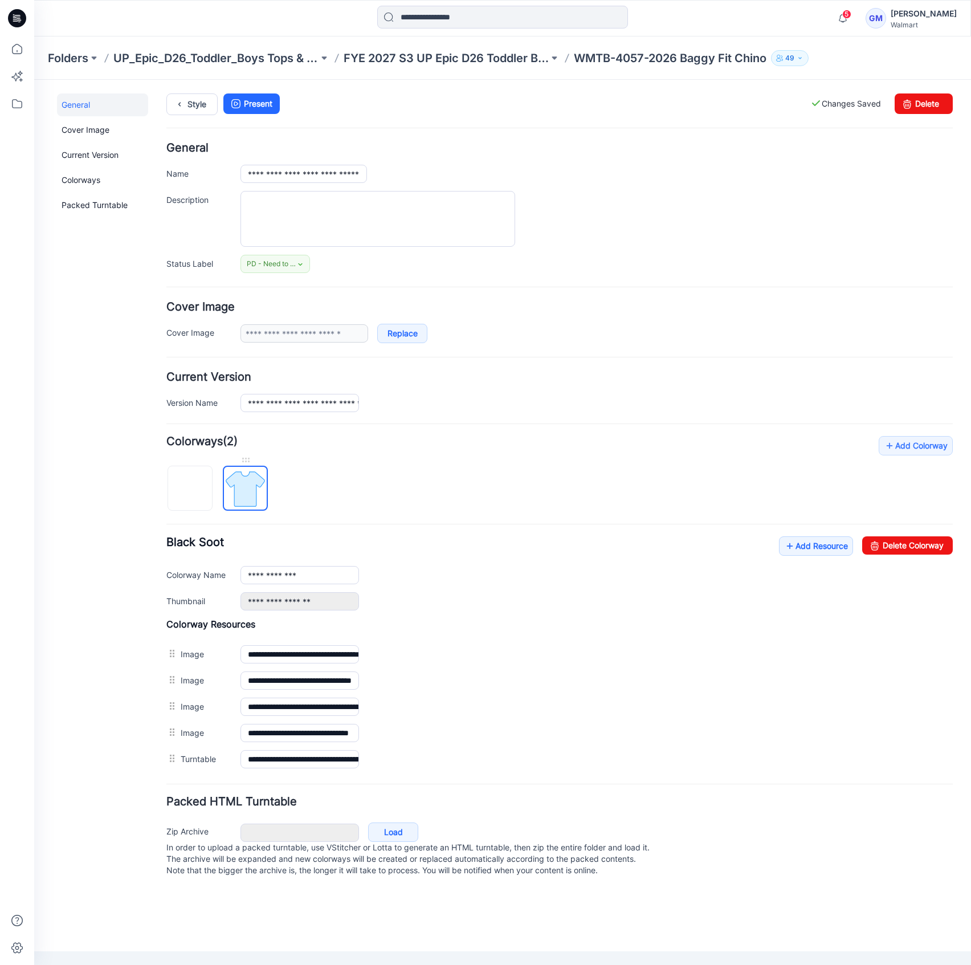
type input "**********"
click at [513, 680] on link "Set as Thumbnail" at bounding box center [504, 681] width 66 height 19
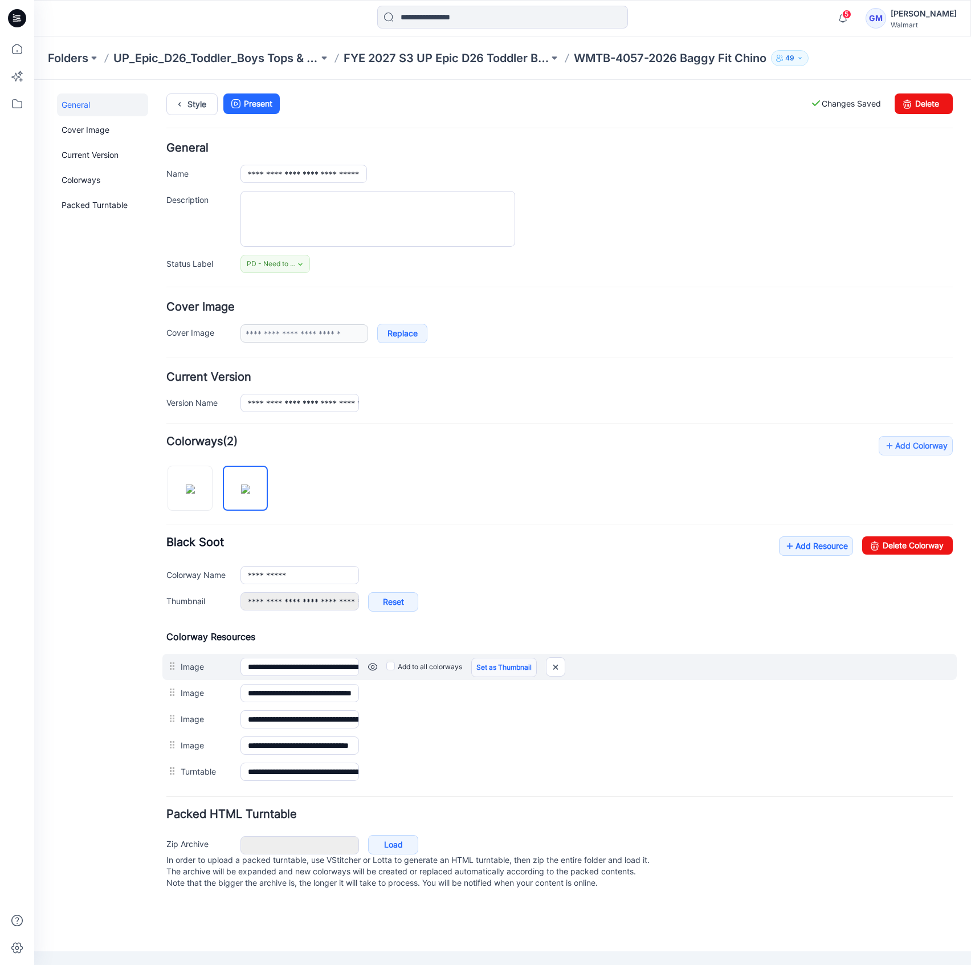
click at [511, 661] on link "Set as Thumbnail" at bounding box center [504, 667] width 66 height 19
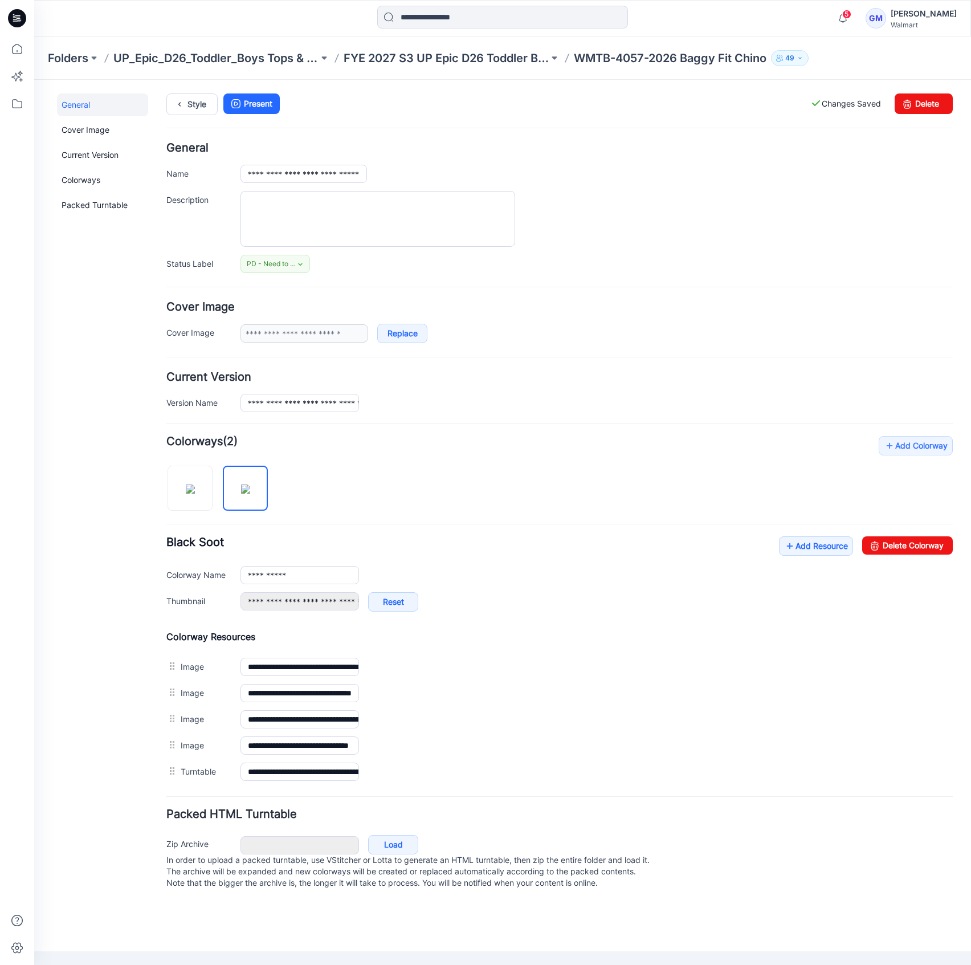
type input "**********"
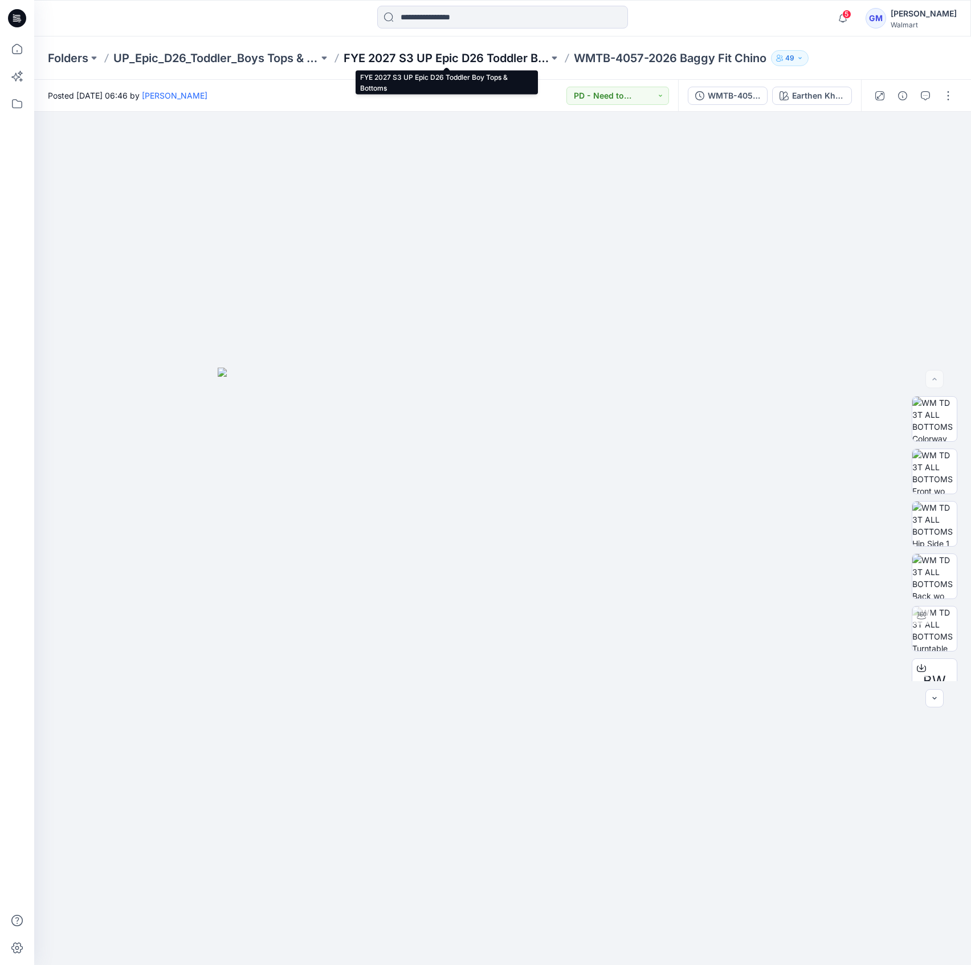
click at [518, 56] on p "FYE 2027 S3 UP Epic D26 Toddler Boy Tops & Bottoms" at bounding box center [446, 58] width 205 height 16
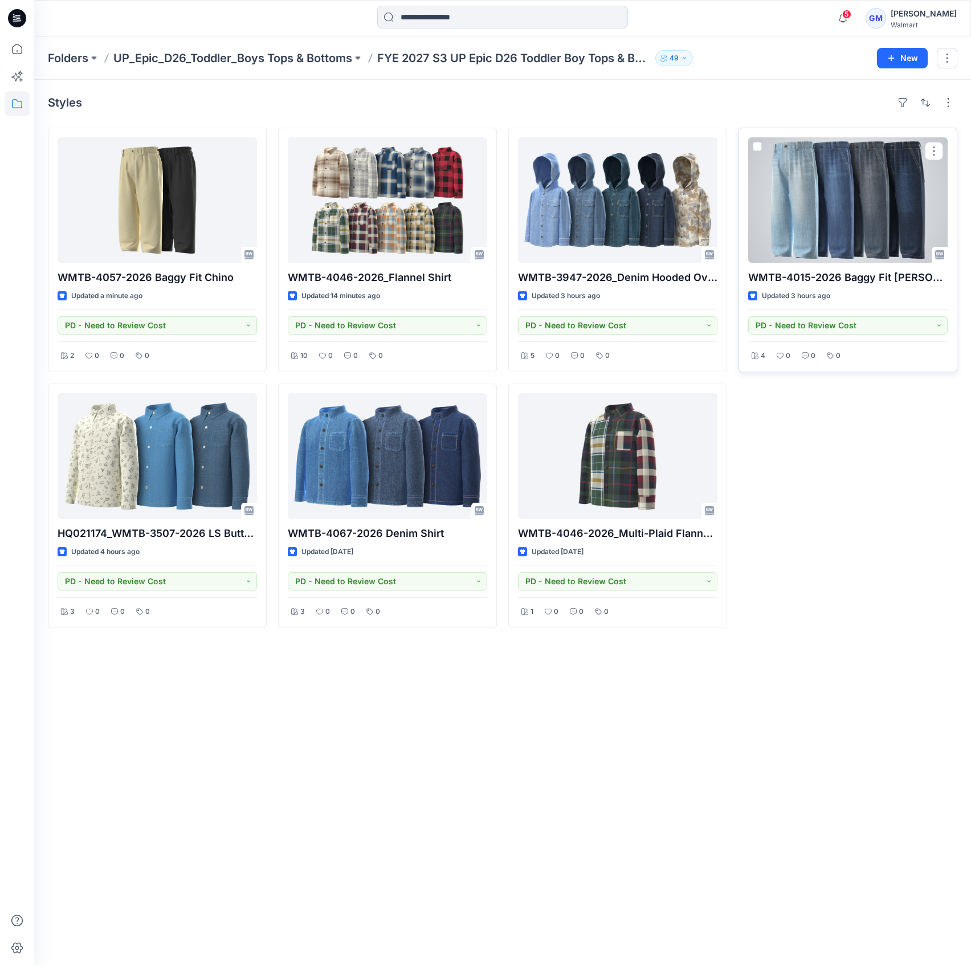
click at [828, 192] on div at bounding box center [849, 199] width 200 height 125
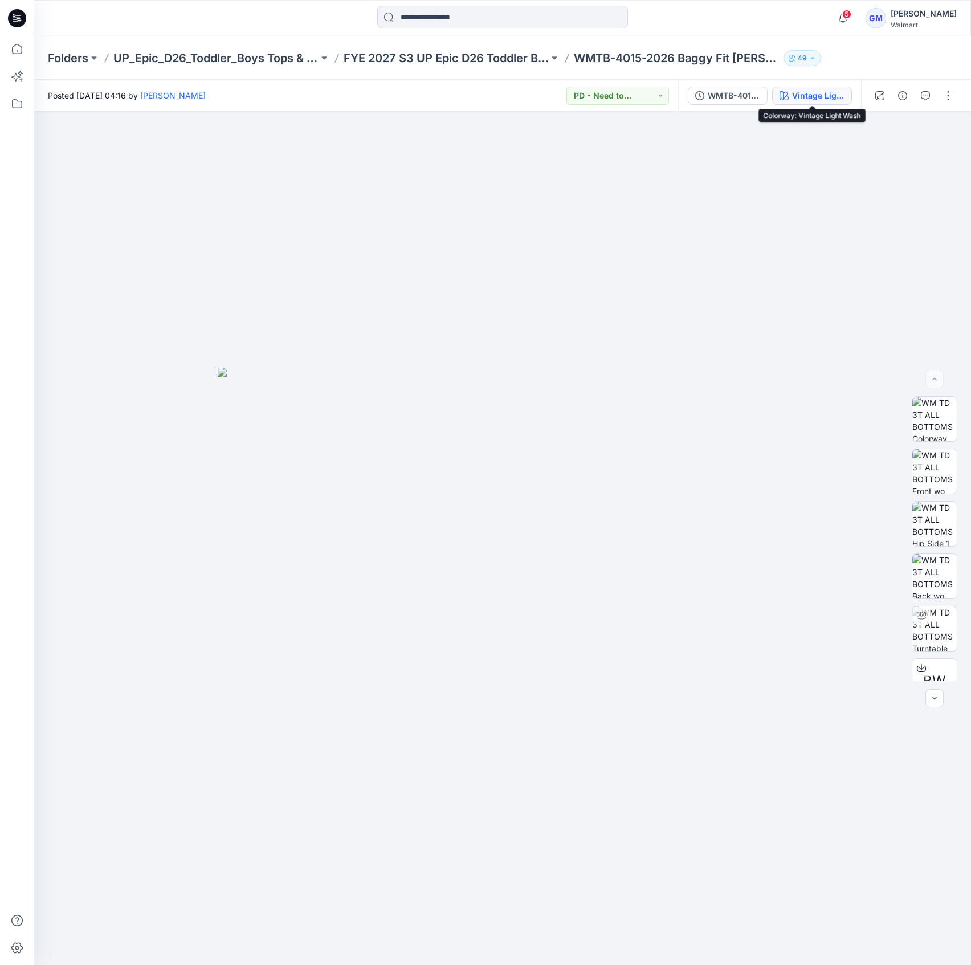
click at [826, 97] on div "Vintage Light Wash" at bounding box center [818, 96] width 52 height 13
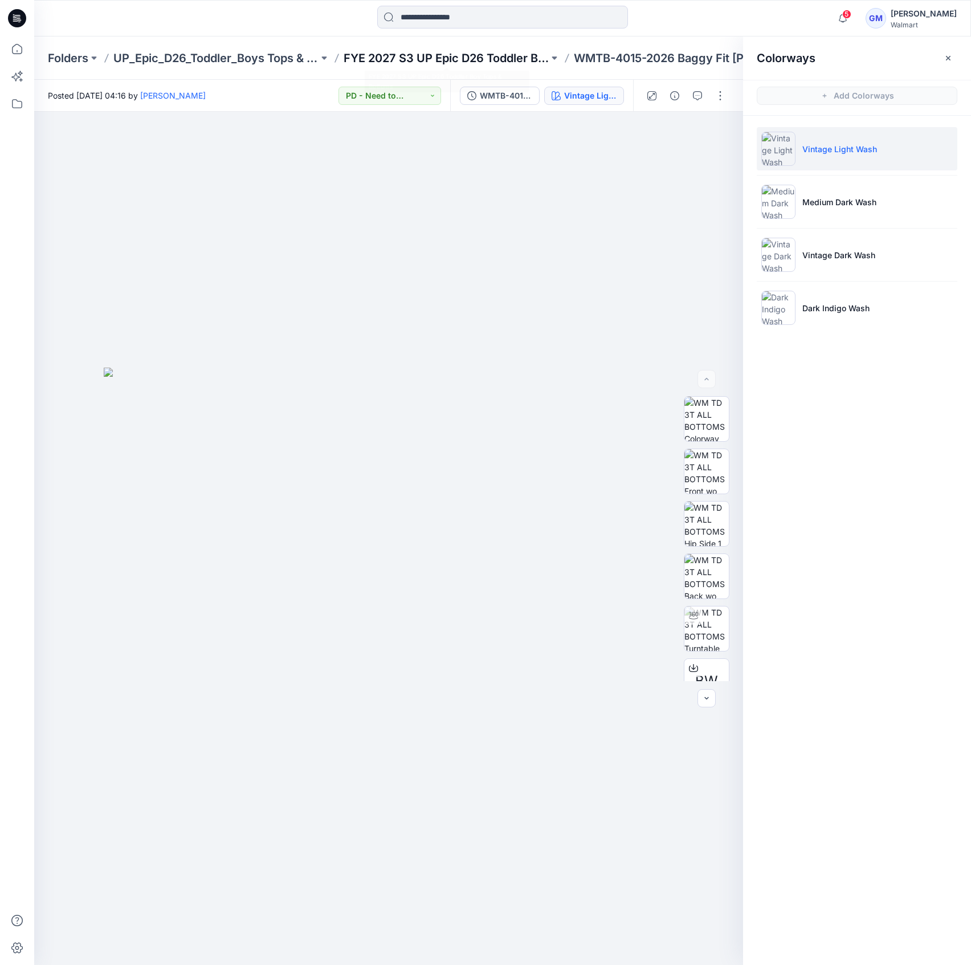
click at [485, 52] on p "FYE 2027 S3 UP Epic D26 Toddler Boy Tops & Bottoms" at bounding box center [446, 58] width 205 height 16
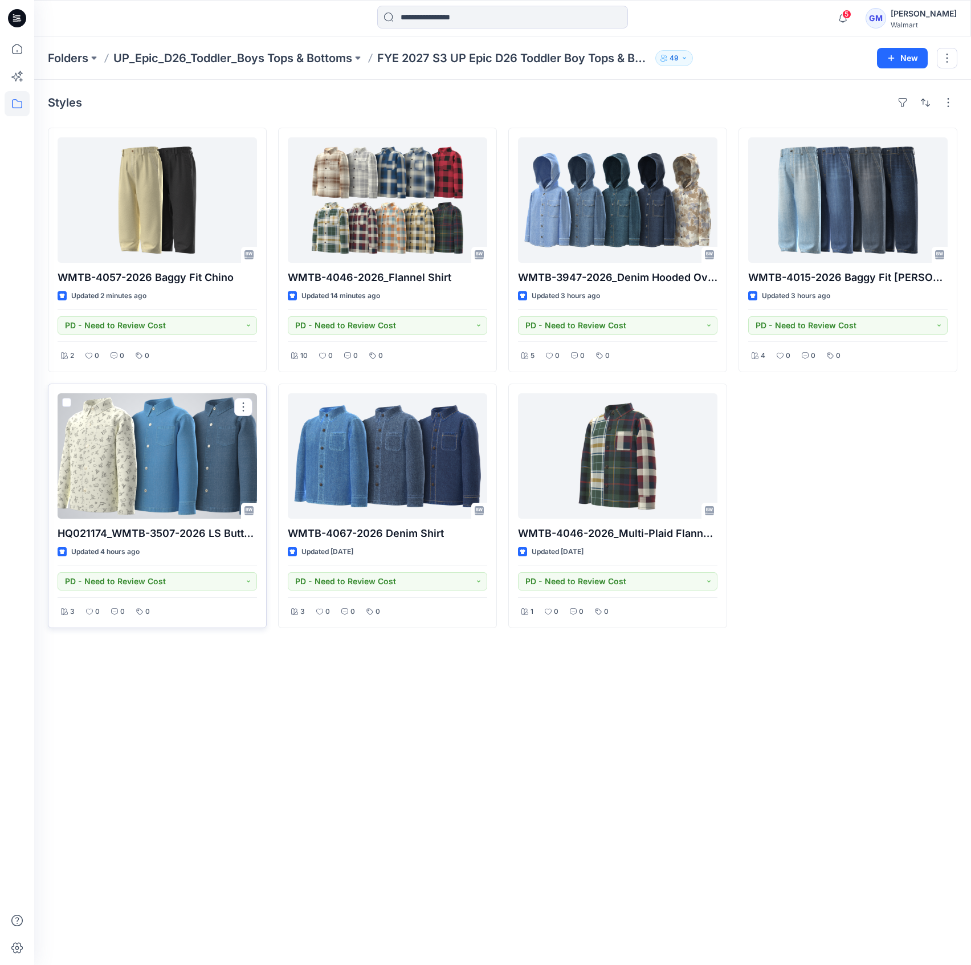
click at [169, 473] on div at bounding box center [158, 455] width 200 height 125
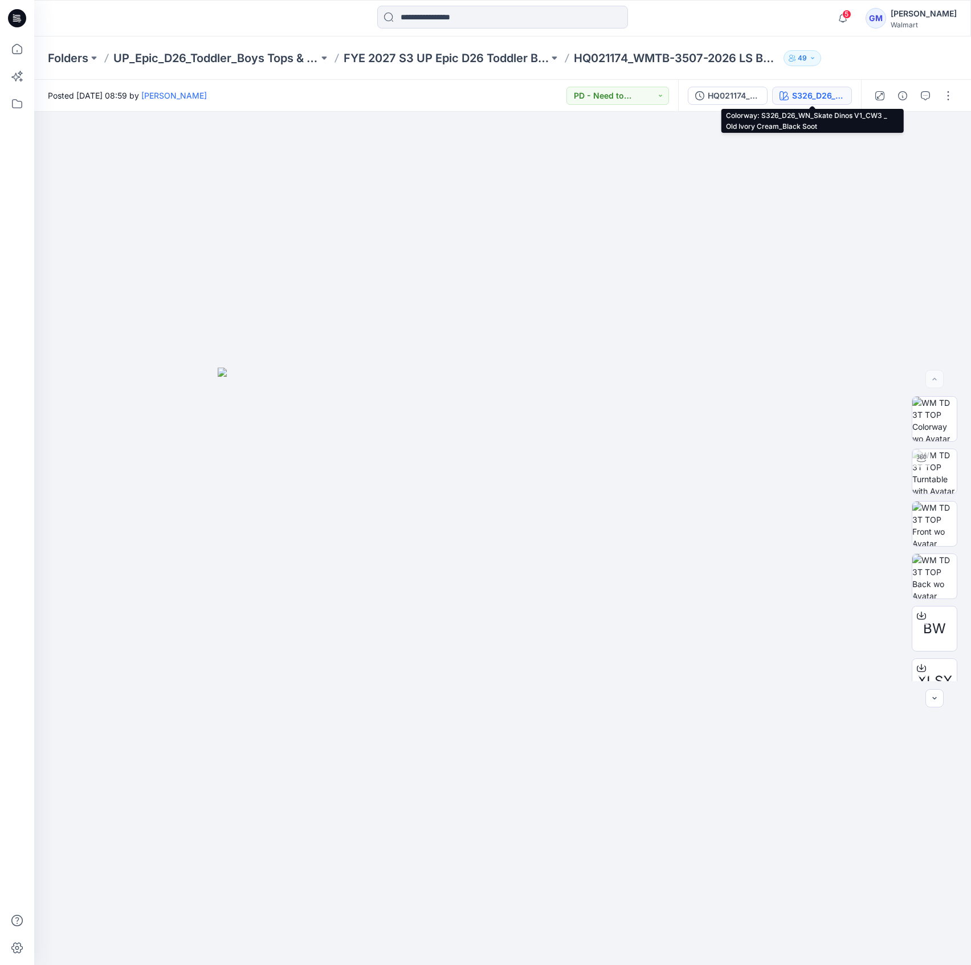
click at [805, 99] on div "S326_D26_WN_Skate Dinos V1_CW3 _ Old Ivory Cream_Black Soot" at bounding box center [818, 96] width 52 height 13
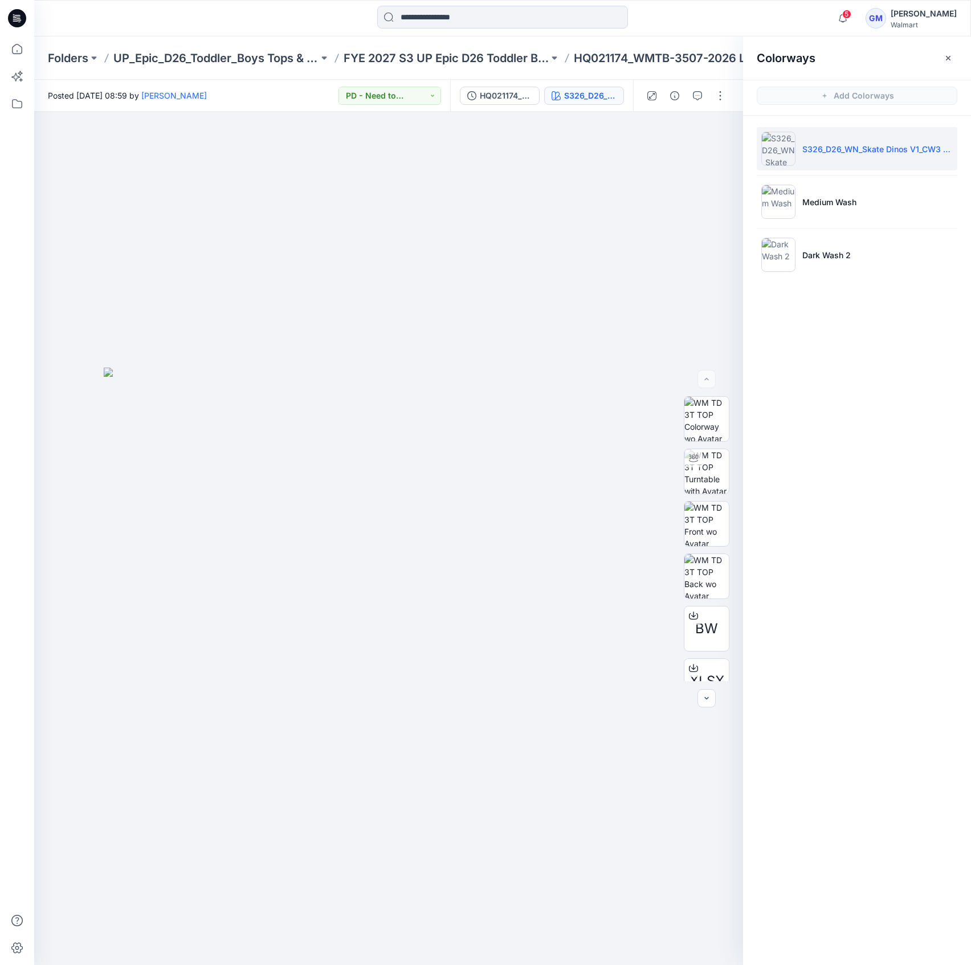
click at [425, 47] on div "Folders UP_Epic_D26_Toddler_Boys Tops & Bottoms FYE 2027 S3 UP Epic D26 Toddler…" at bounding box center [502, 57] width 937 height 43
click at [433, 60] on p "FYE 2027 S3 UP Epic D26 Toddler Boy Tops & Bottoms" at bounding box center [446, 58] width 205 height 16
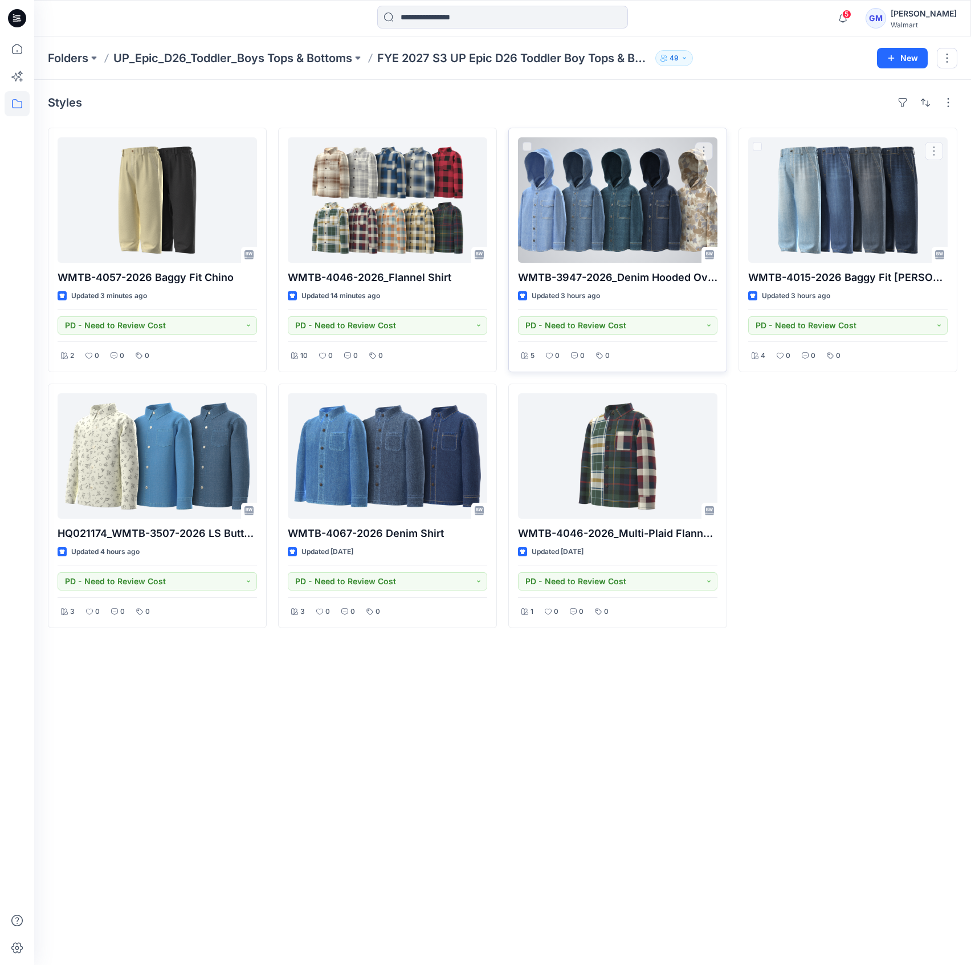
click at [590, 185] on div at bounding box center [618, 199] width 200 height 125
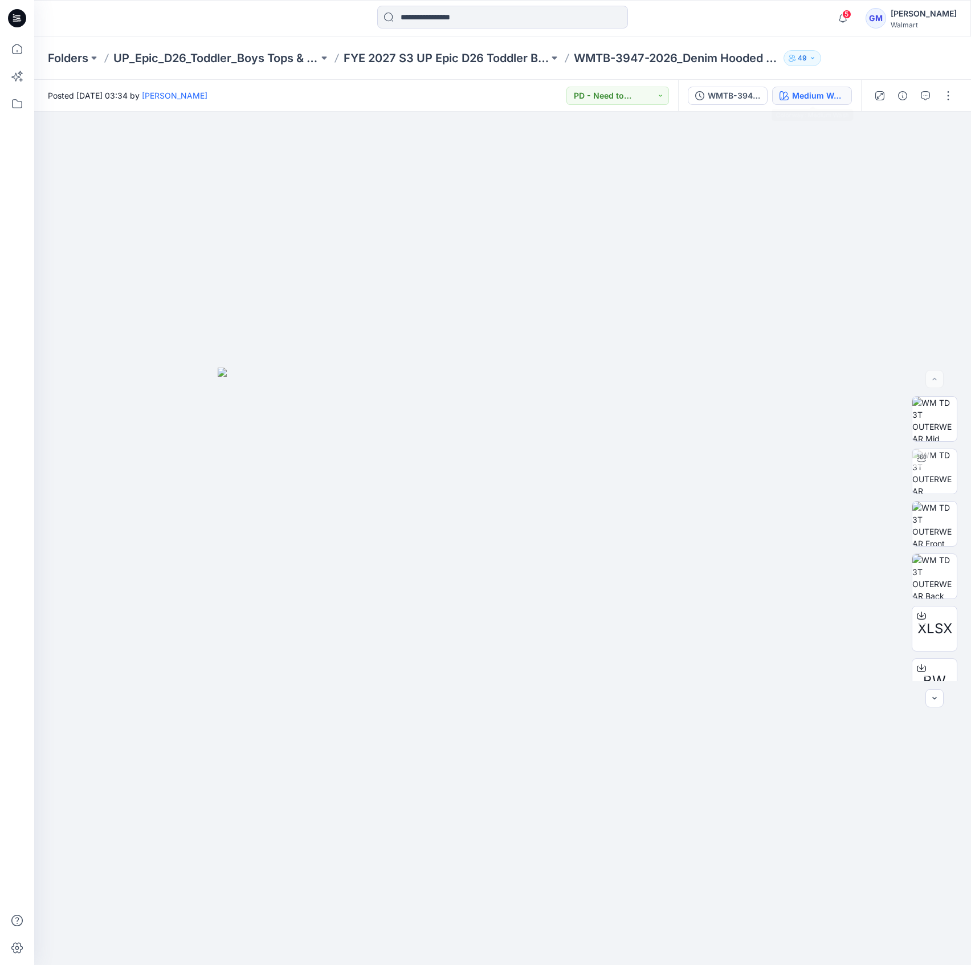
click at [815, 93] on div "Medium Wash" at bounding box center [818, 96] width 52 height 13
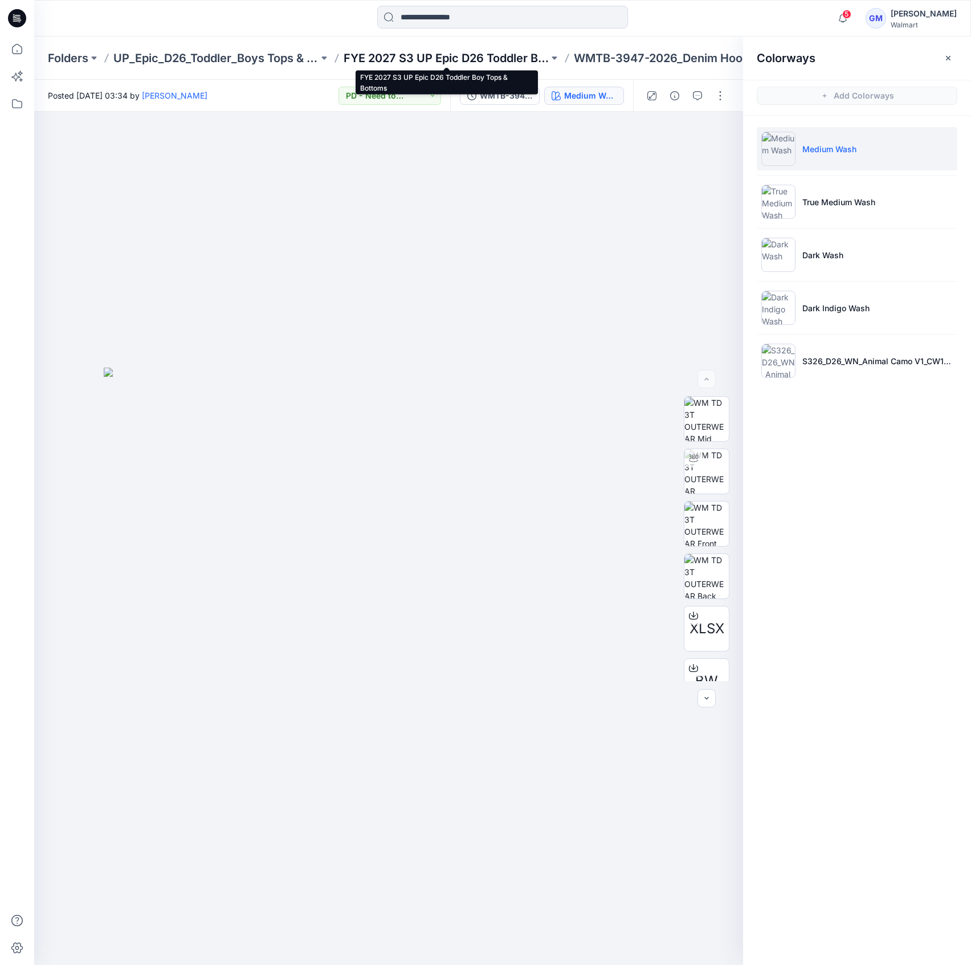
click at [514, 51] on p "FYE 2027 S3 UP Epic D26 Toddler Boy Tops & Bottoms" at bounding box center [446, 58] width 205 height 16
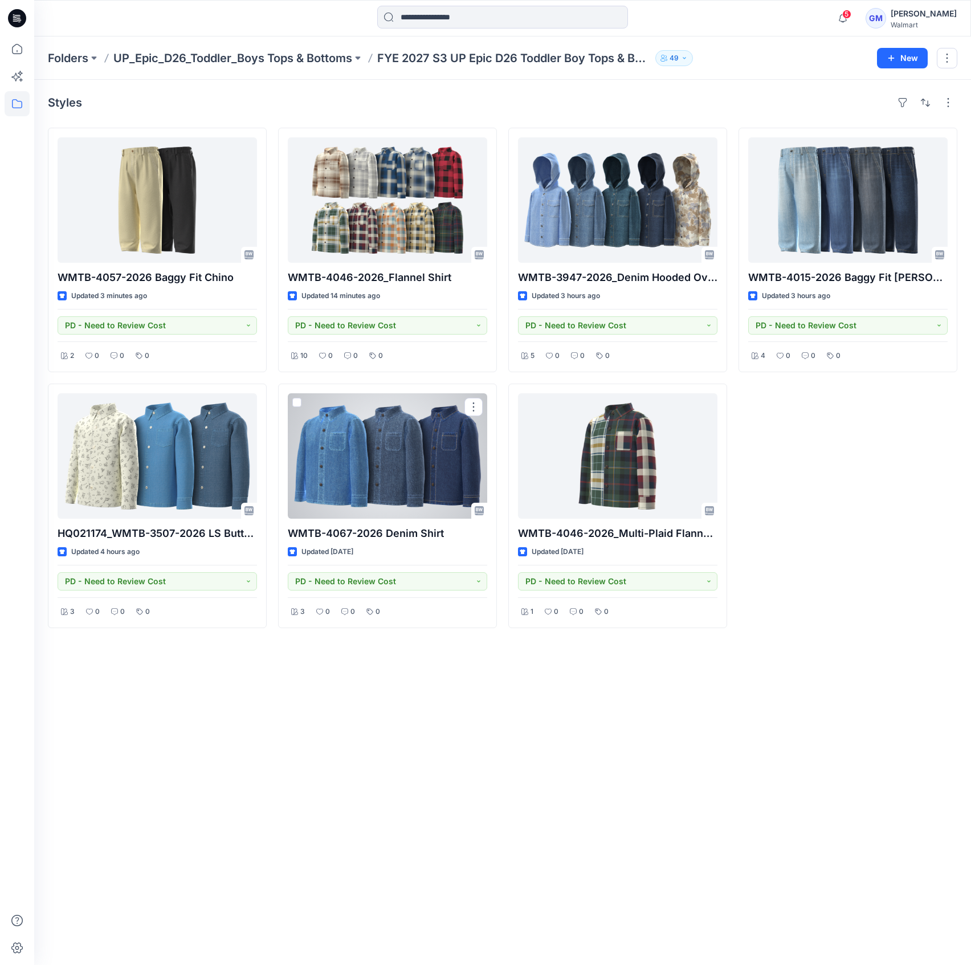
click at [403, 465] on div at bounding box center [388, 455] width 200 height 125
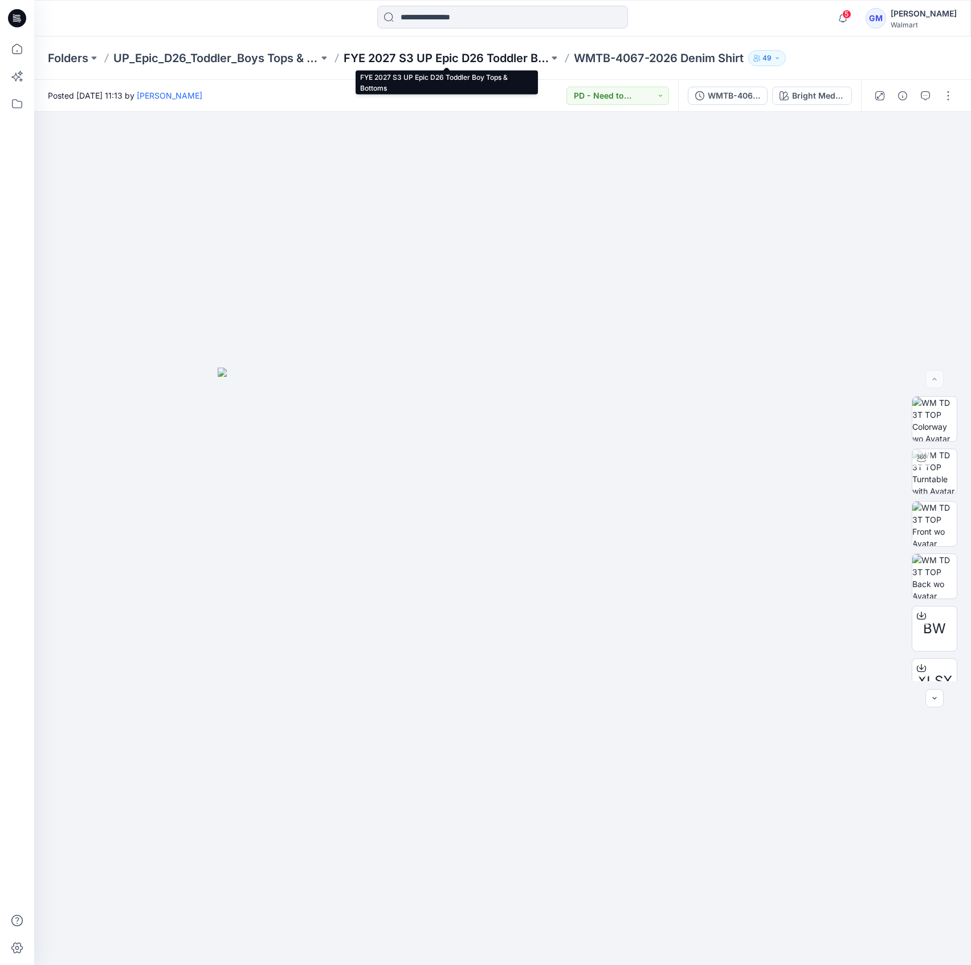
click at [521, 62] on p "FYE 2027 S3 UP Epic D26 Toddler Boy Tops & Bottoms" at bounding box center [446, 58] width 205 height 16
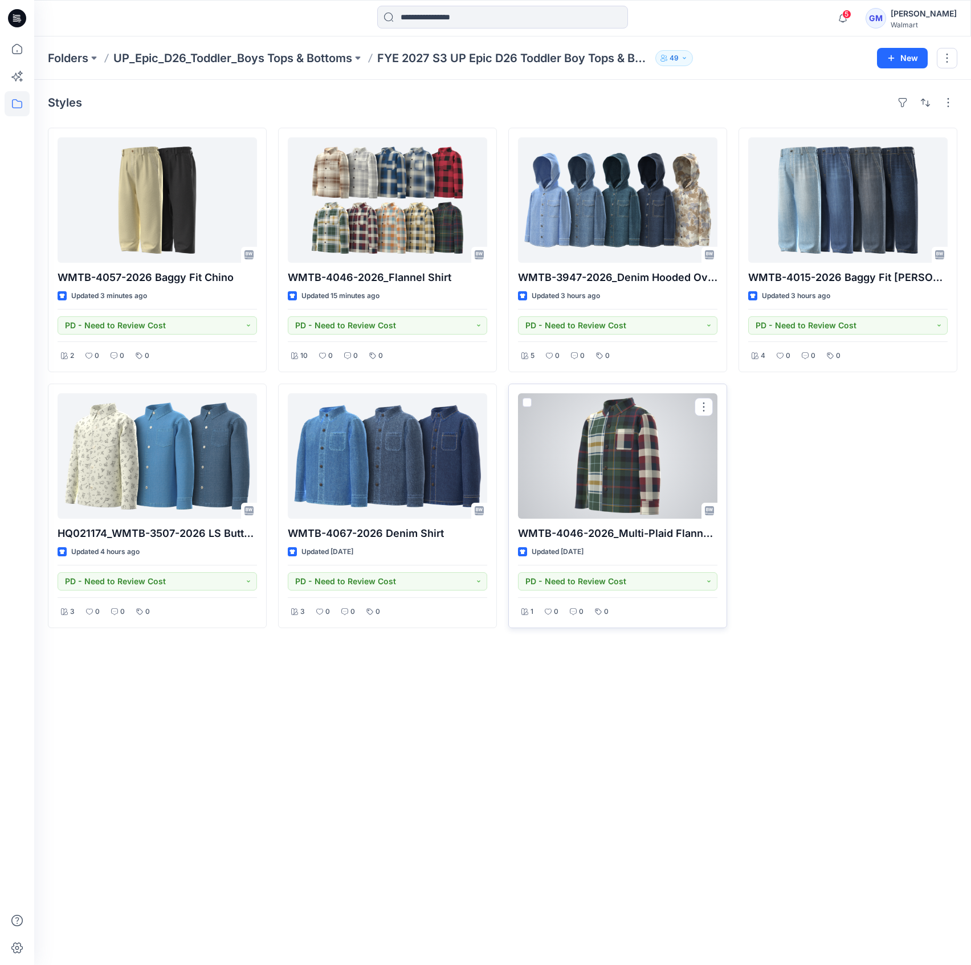
click at [620, 446] on div at bounding box center [618, 455] width 200 height 125
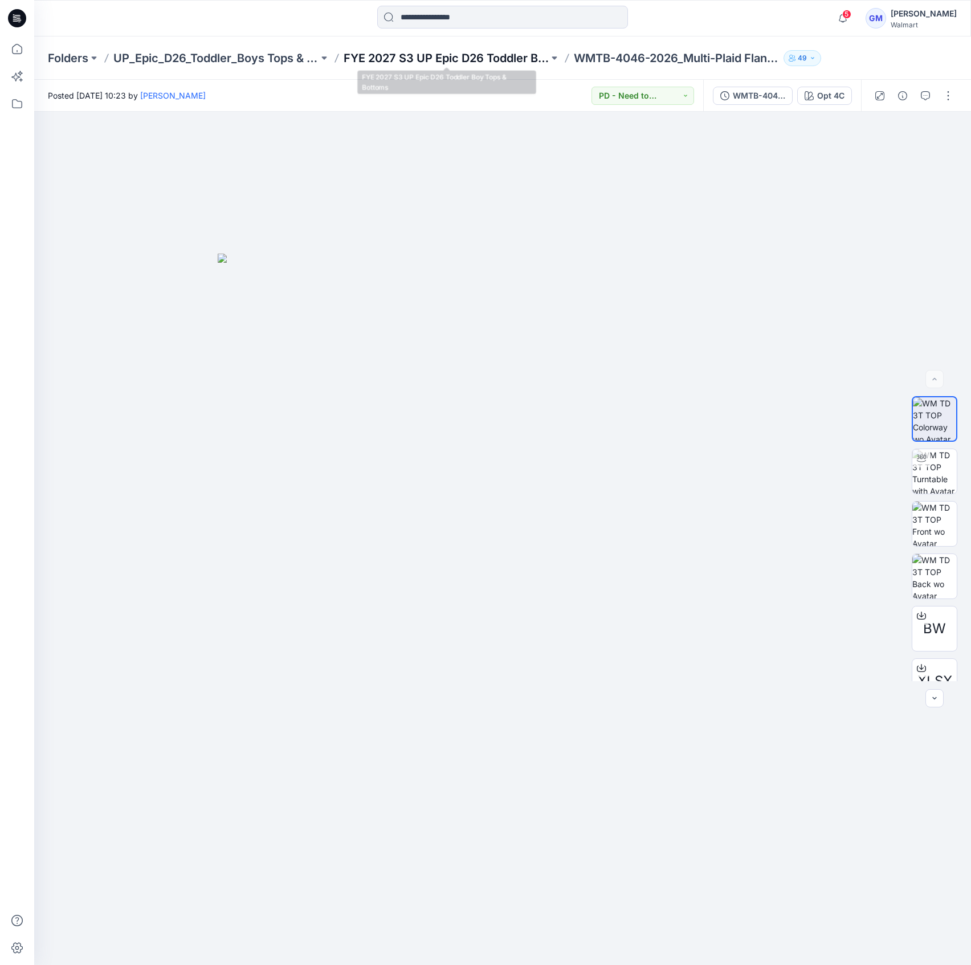
click at [496, 51] on p "FYE 2027 S3 UP Epic D26 Toddler Boy Tops & Bottoms" at bounding box center [446, 58] width 205 height 16
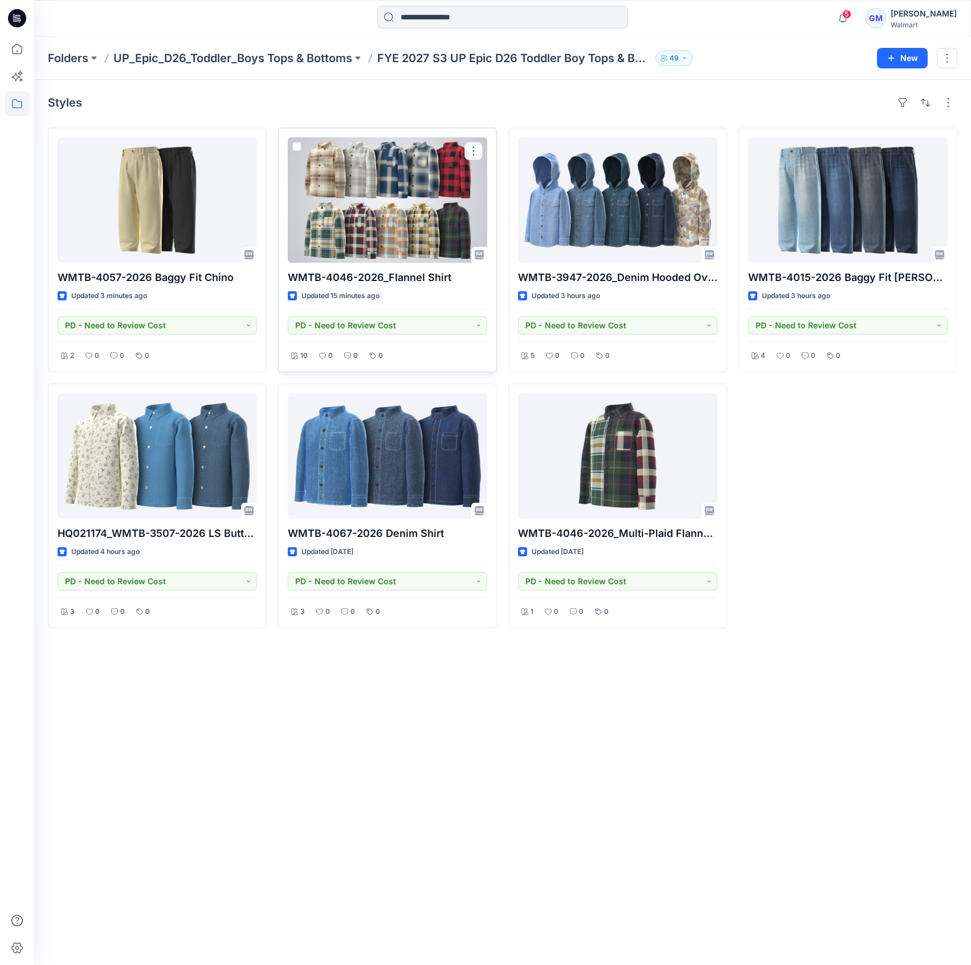
click at [409, 180] on div at bounding box center [388, 199] width 200 height 125
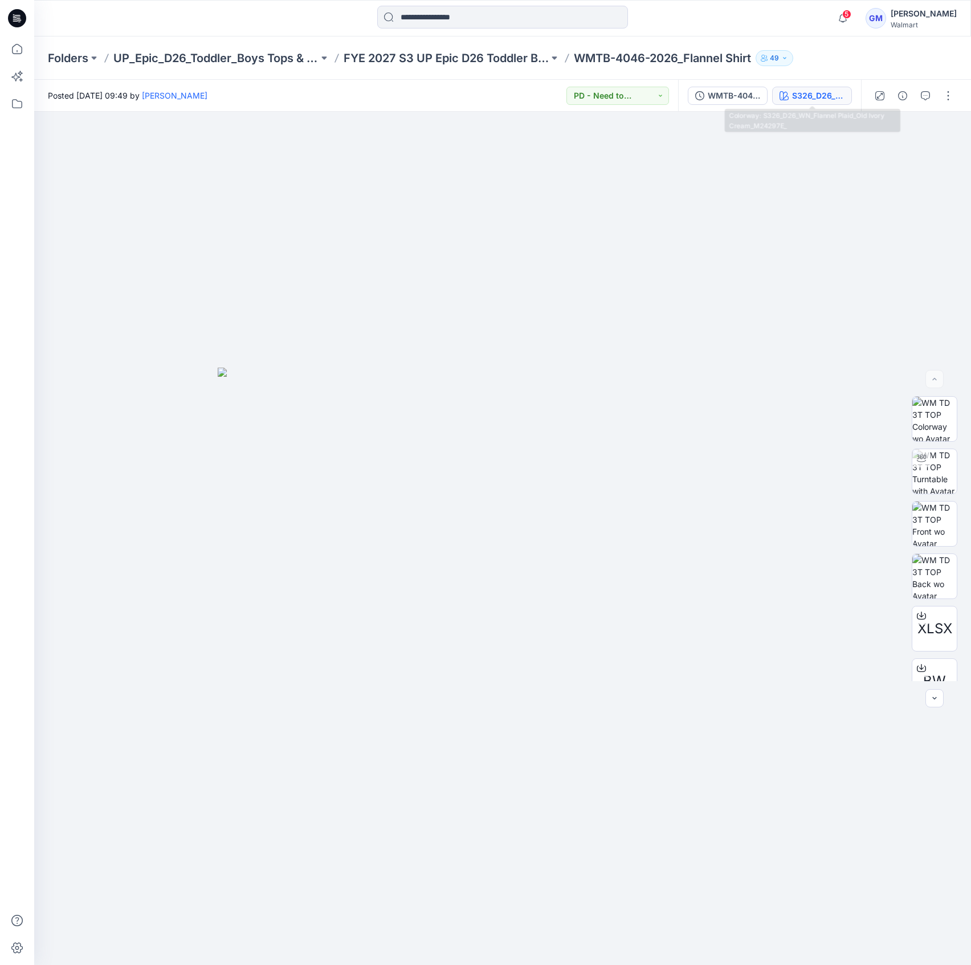
click at [807, 90] on div "S326_D26_WN_Flannel Plaid_Old Ivory Cream_M24297E_" at bounding box center [818, 96] width 52 height 13
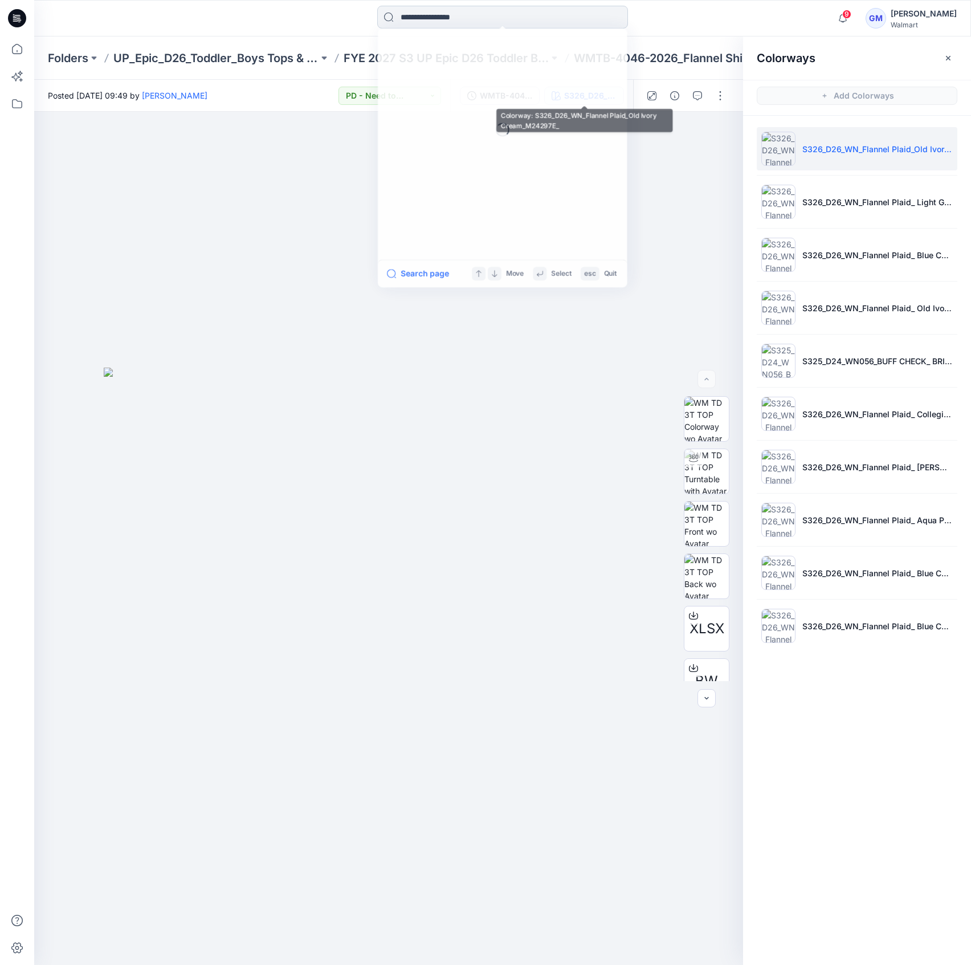
click at [496, 18] on input at bounding box center [502, 17] width 251 height 23
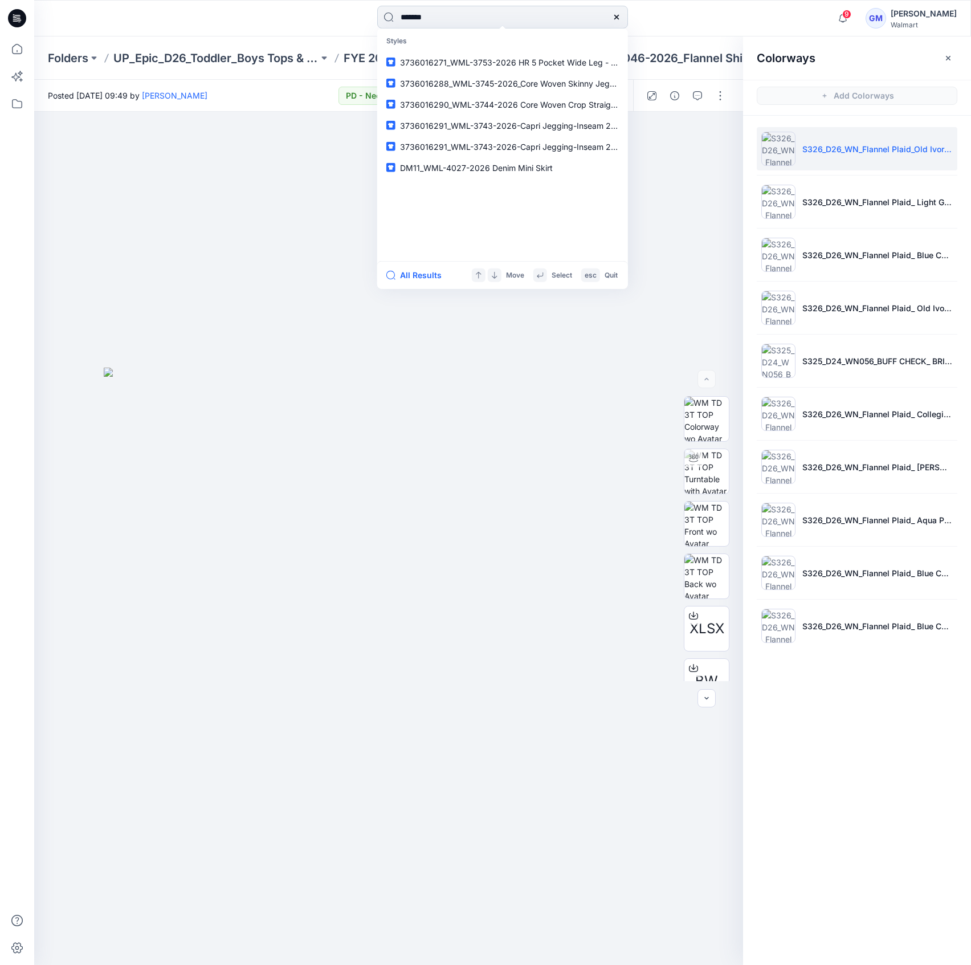
type input "********"
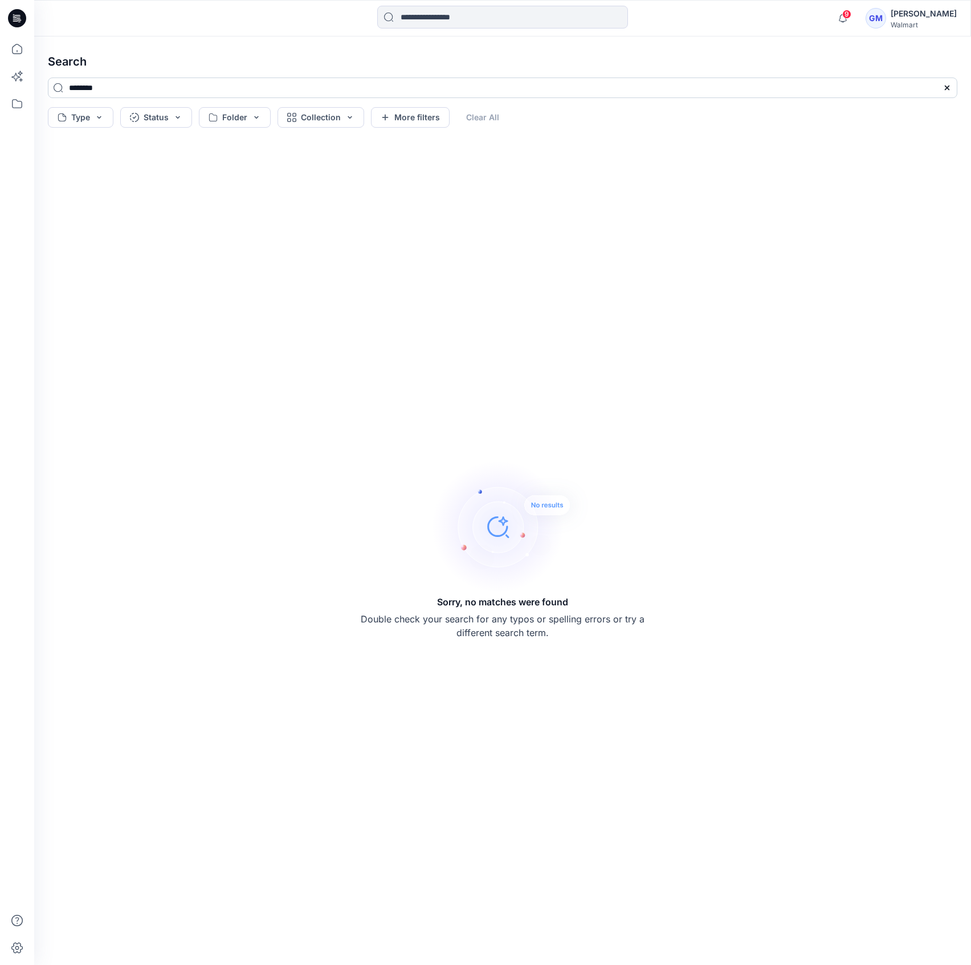
click at [161, 87] on input "********" at bounding box center [503, 88] width 910 height 21
type input "**********"
